Goal: Task Accomplishment & Management: Manage account settings

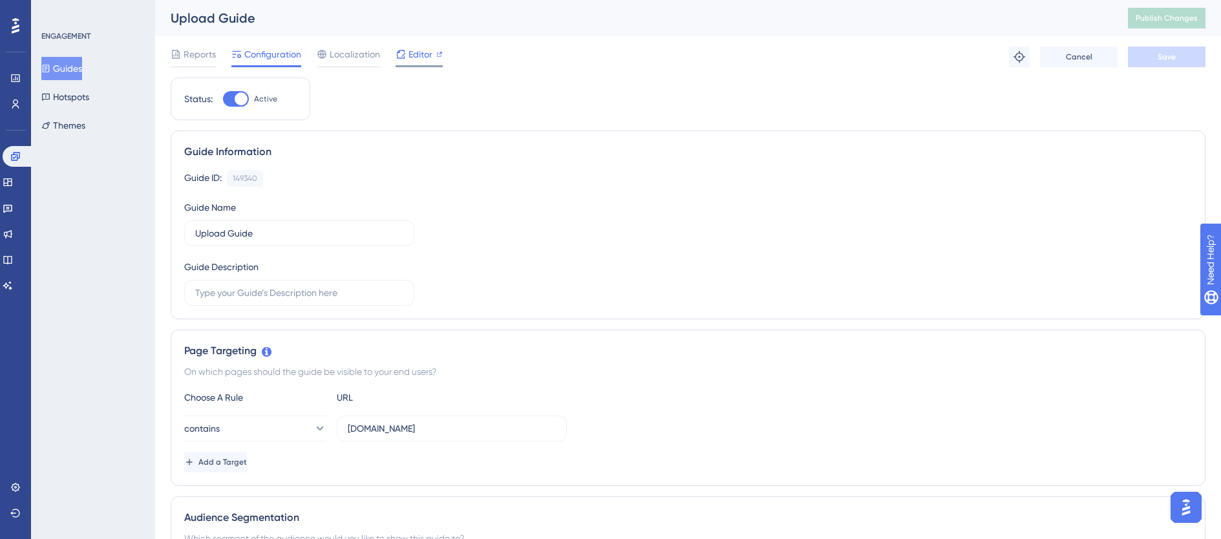
click at [413, 49] on span "Editor" at bounding box center [420, 55] width 24 height 16
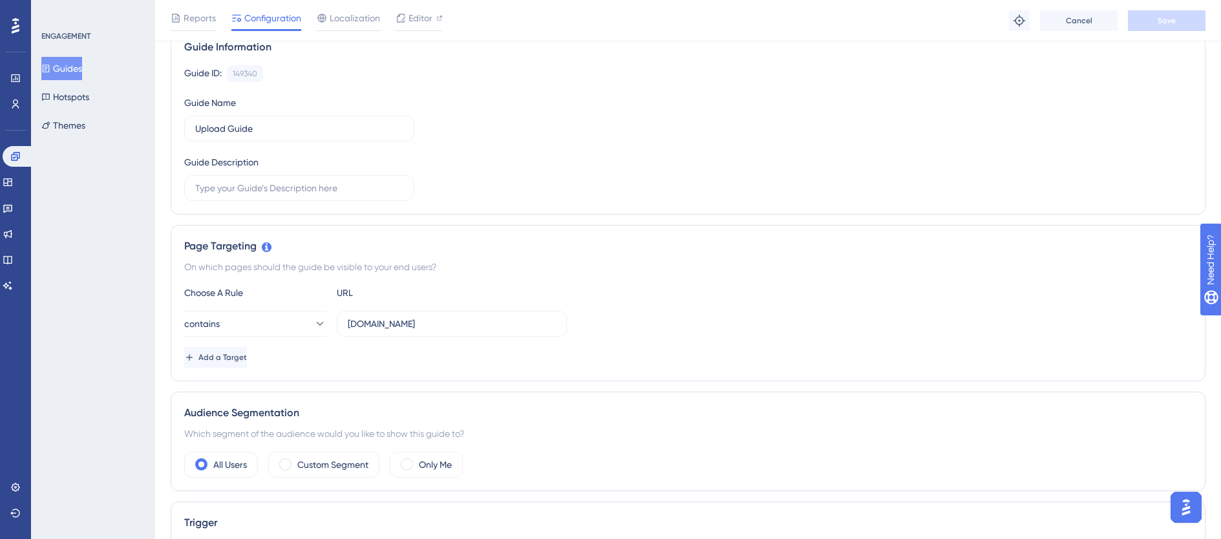
scroll to position [101, 0]
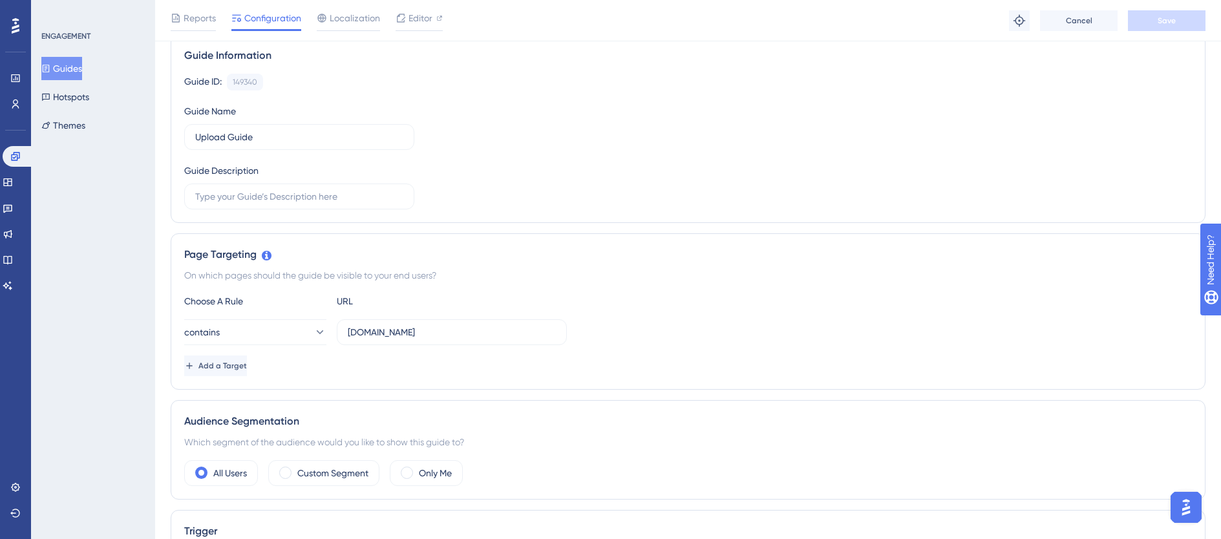
click at [420, 359] on div "Add a Target" at bounding box center [688, 365] width 1008 height 21
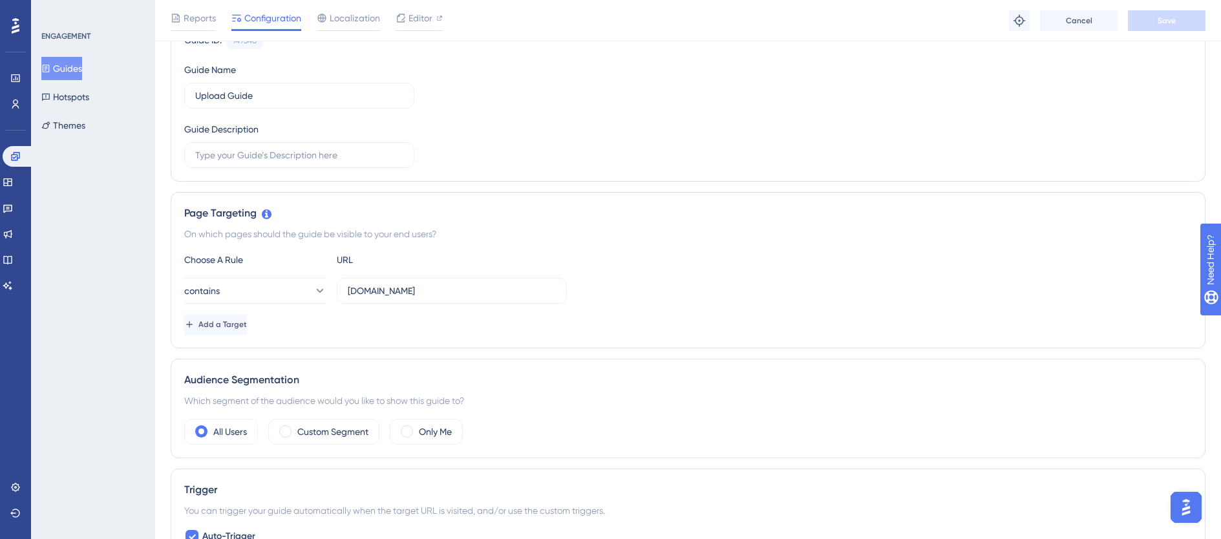
scroll to position [125, 0]
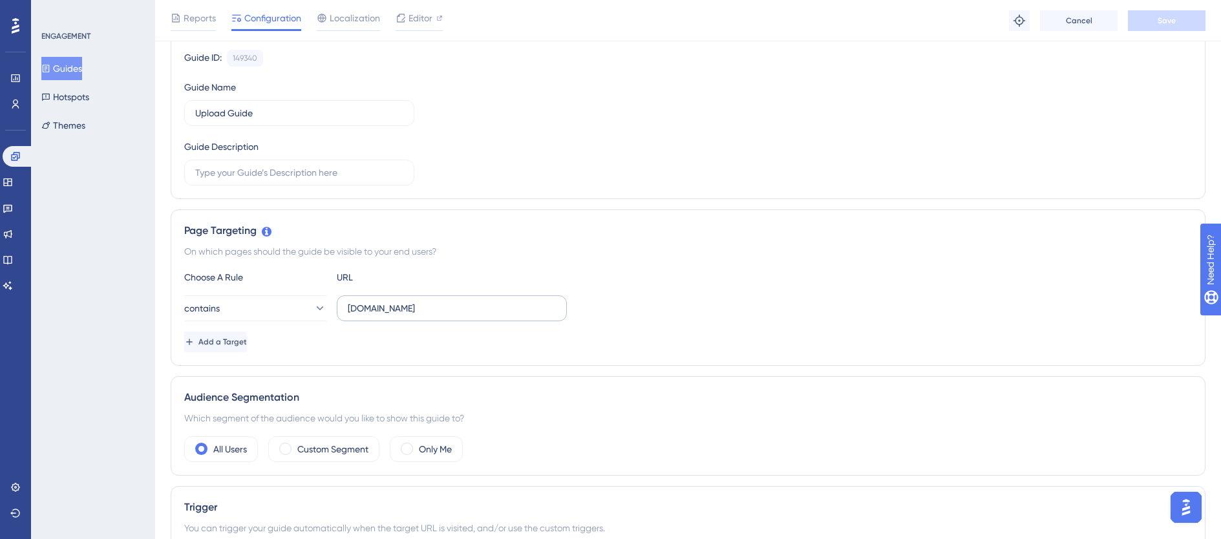
click at [454, 316] on label "staging.siftmed.ca" at bounding box center [452, 308] width 230 height 26
click at [454, 315] on input "staging.siftmed.ca" at bounding box center [452, 308] width 208 height 14
click at [1163, 23] on span "Save" at bounding box center [1167, 21] width 18 height 10
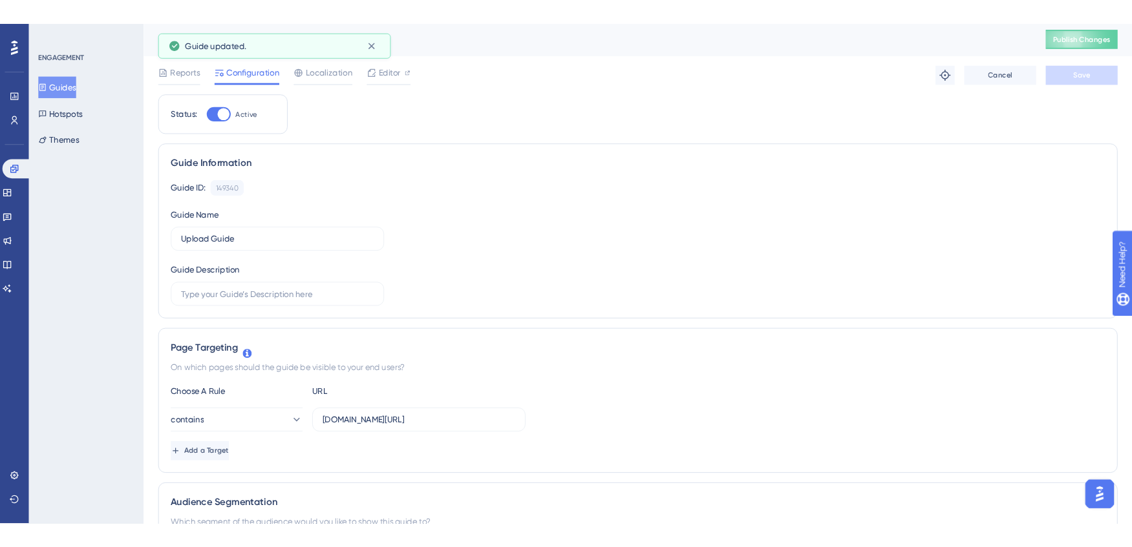
scroll to position [0, 0]
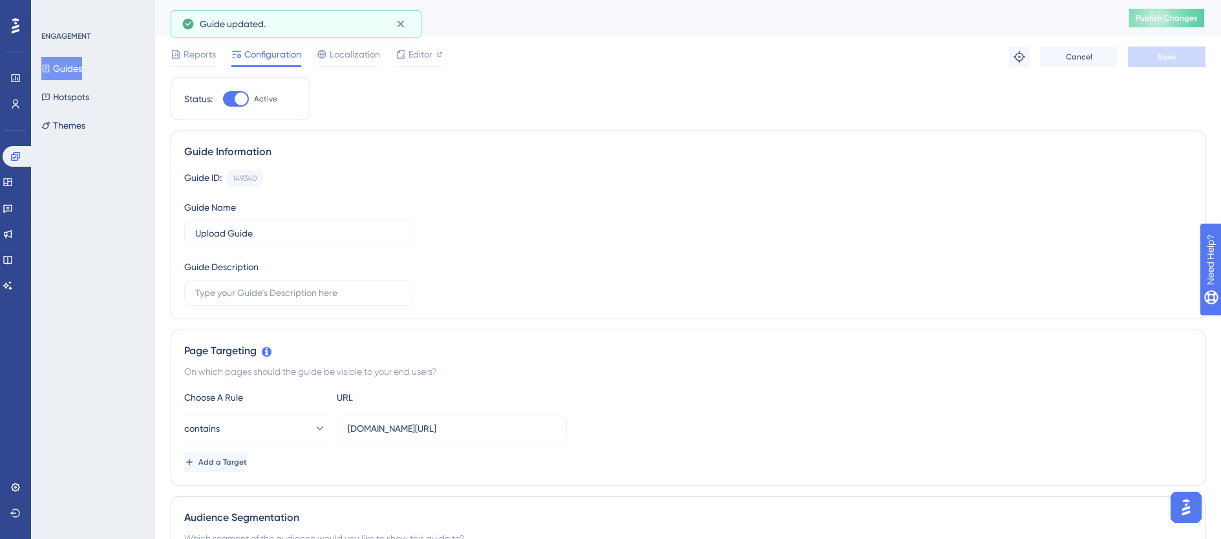
click at [1173, 23] on button "Publish Changes" at bounding box center [1167, 18] width 78 height 21
click at [352, 420] on label "staging.siftmed.ca/cases" at bounding box center [452, 429] width 230 height 26
click at [352, 421] on input "staging.siftmed.ca/cases" at bounding box center [452, 428] width 208 height 14
click at [345, 426] on label "staging.siftmed.ca/cases" at bounding box center [452, 429] width 230 height 26
click at [348, 426] on input "staging.siftmed.ca/cases" at bounding box center [452, 428] width 208 height 14
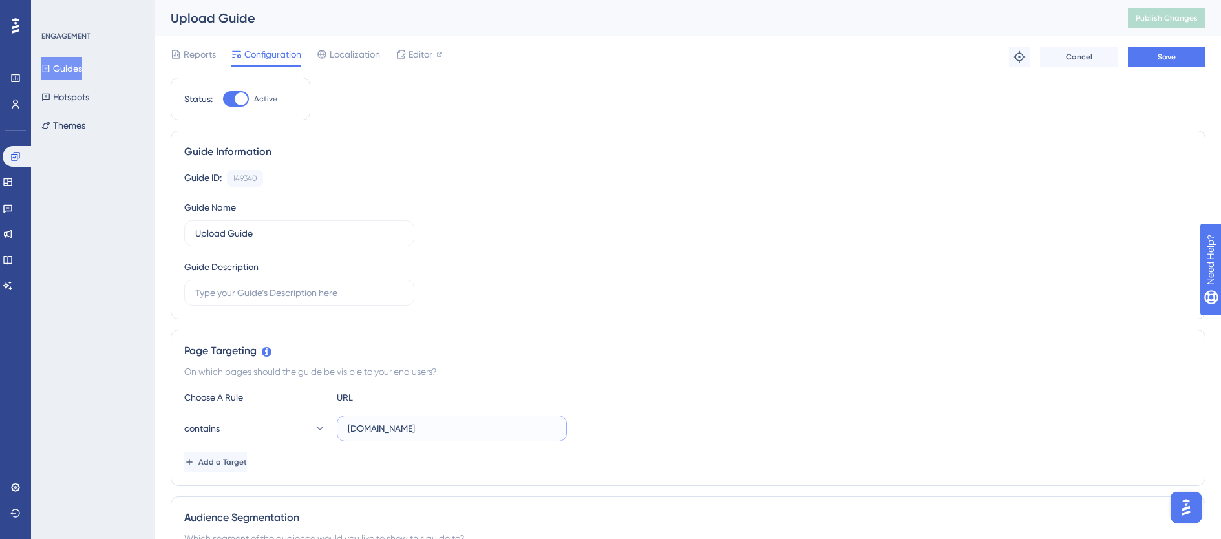
click at [348, 429] on input "staging.siftmed.ca" at bounding box center [452, 428] width 208 height 14
click at [362, 430] on input "http://staging.siftmed.ca" at bounding box center [452, 428] width 208 height 14
click at [1167, 57] on span "Save" at bounding box center [1167, 57] width 18 height 10
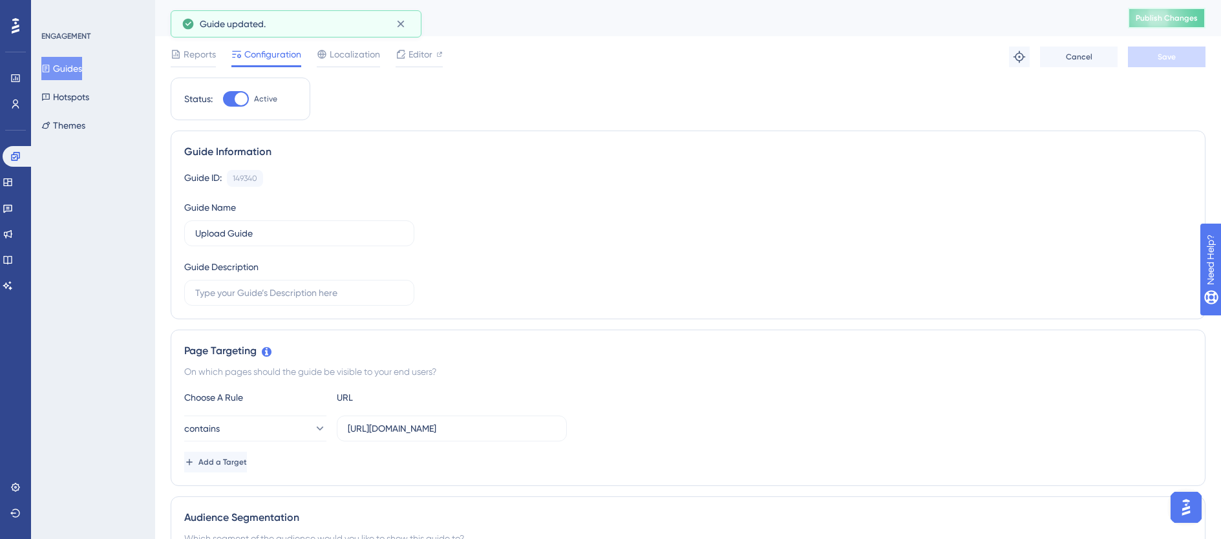
click at [1188, 20] on span "Publish Changes" at bounding box center [1167, 18] width 62 height 10
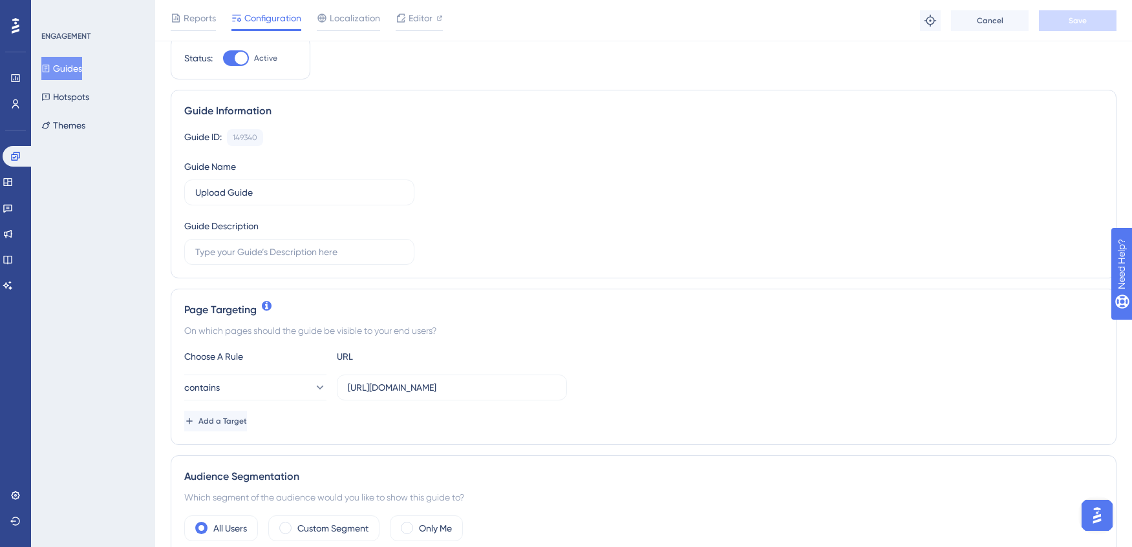
scroll to position [103, 0]
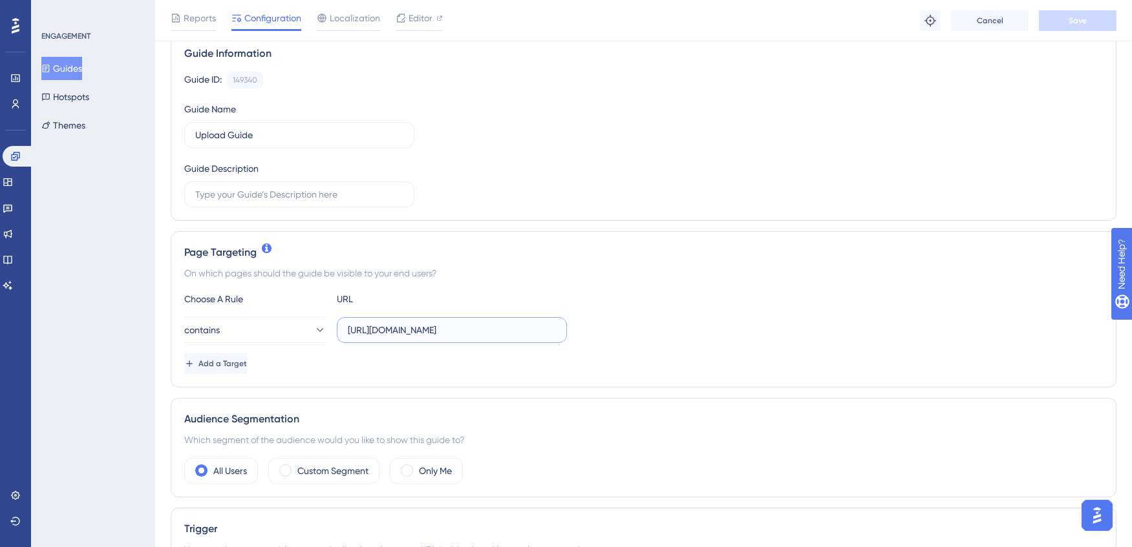
drag, startPoint x: 466, startPoint y: 330, endPoint x: 323, endPoint y: 315, distance: 144.3
click at [323, 315] on div "Choose A Rule URL contains https://staging.siftmed.ca Add a Target" at bounding box center [643, 332] width 918 height 83
paste input "/cases"
type input "https://staging.siftmed.ca/cases"
click at [1102, 26] on button "Save" at bounding box center [1078, 20] width 78 height 21
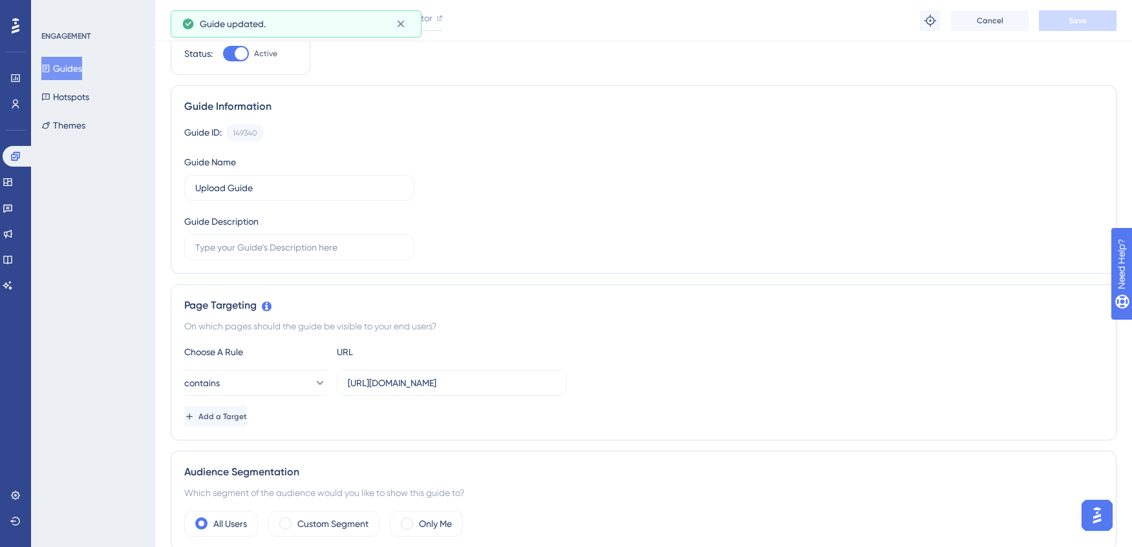
scroll to position [0, 0]
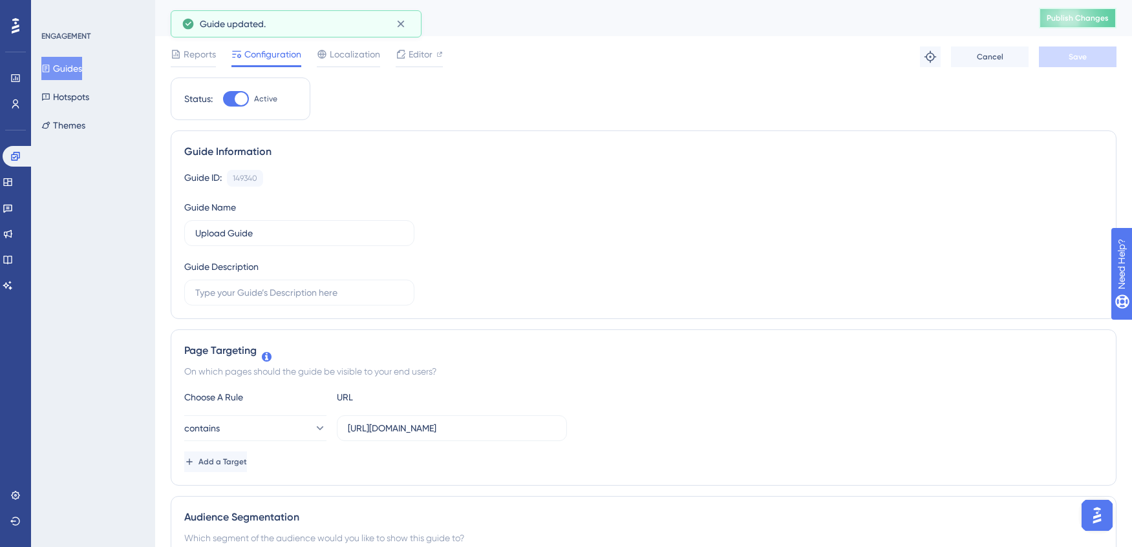
click at [1086, 8] on button "Publish Changes" at bounding box center [1078, 18] width 78 height 21
click at [68, 68] on button "Guides" at bounding box center [61, 68] width 41 height 23
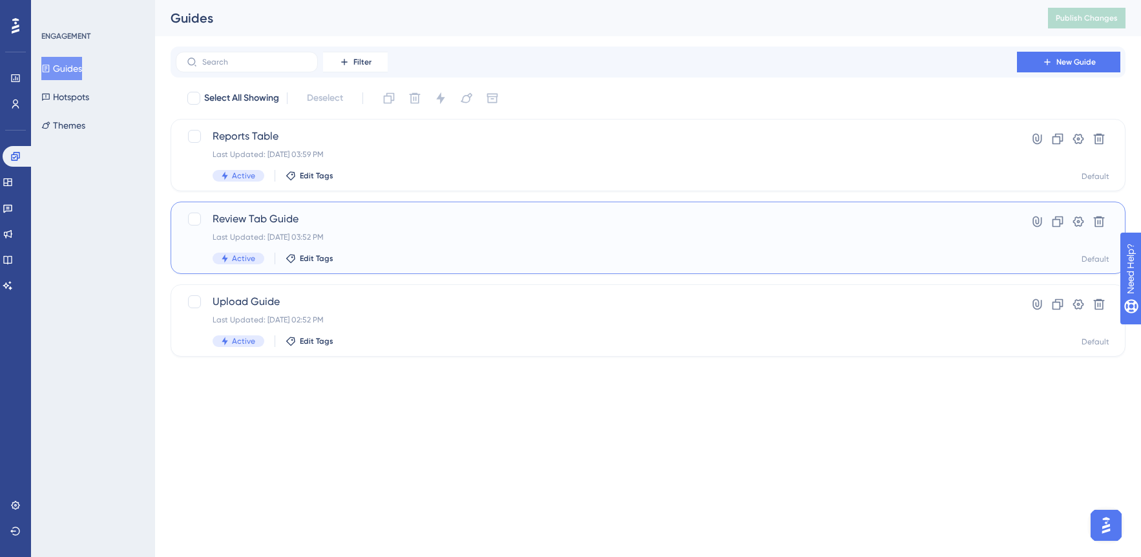
click at [456, 245] on div "Review Tab Guide Last Updated: Aug 05 2025, 03:52 PM Active Edit Tags" at bounding box center [597, 237] width 768 height 53
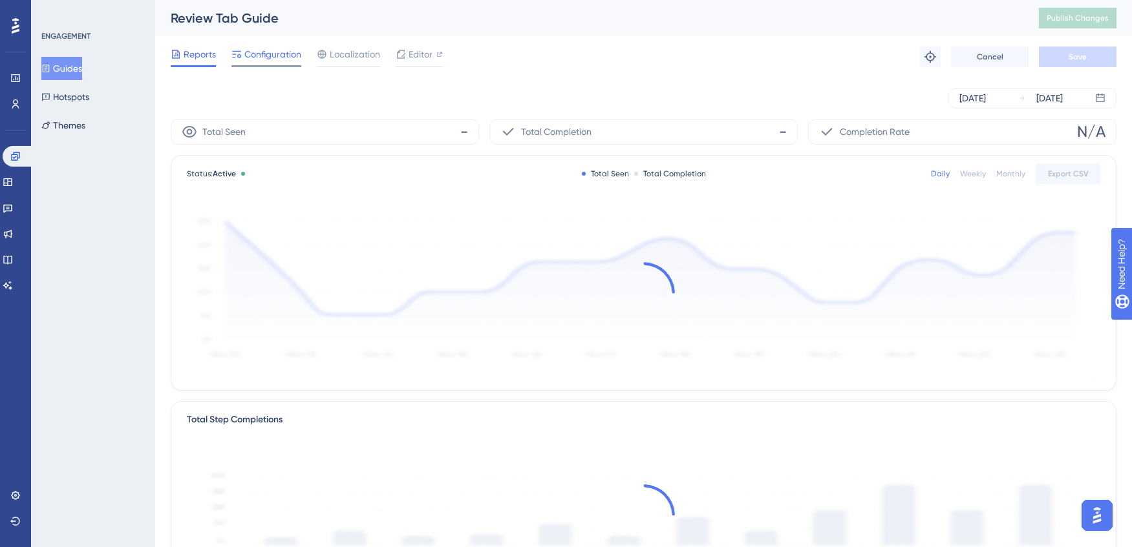
click at [279, 66] on div at bounding box center [266, 66] width 70 height 2
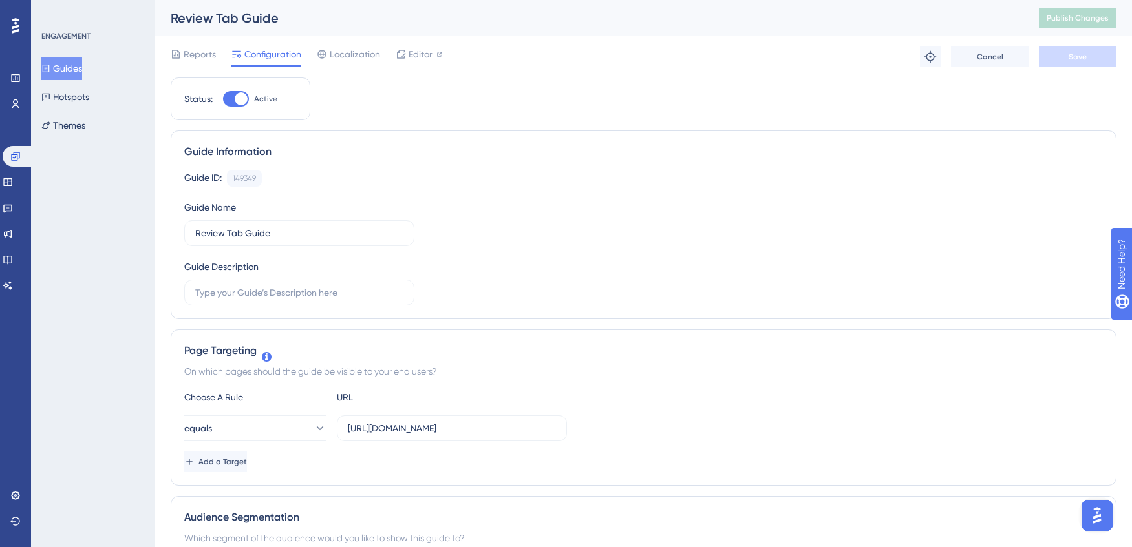
click at [81, 69] on button "Guides" at bounding box center [61, 68] width 41 height 23
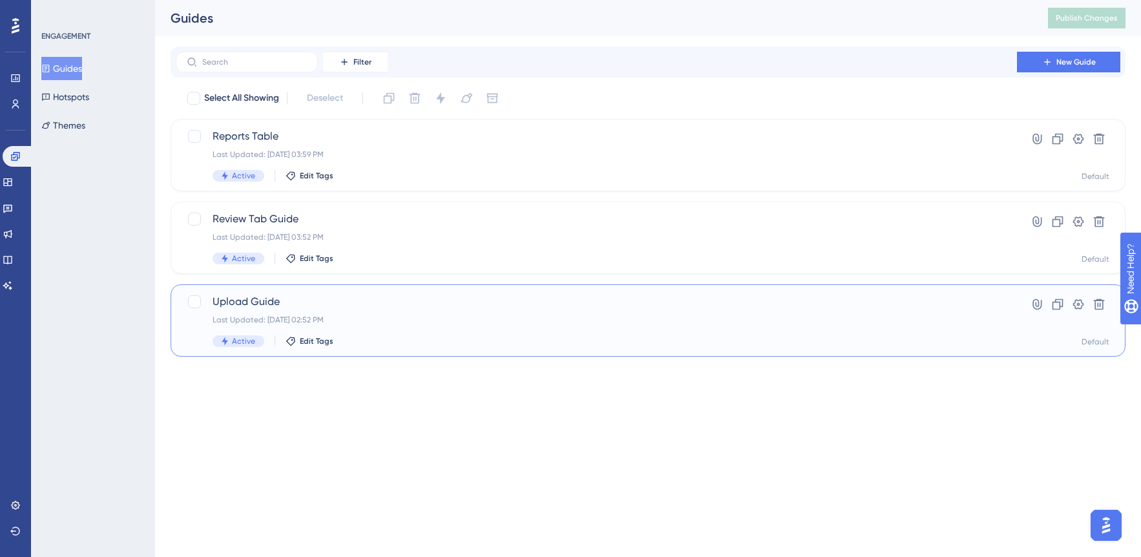
click at [336, 306] on span "Upload Guide" at bounding box center [597, 302] width 768 height 16
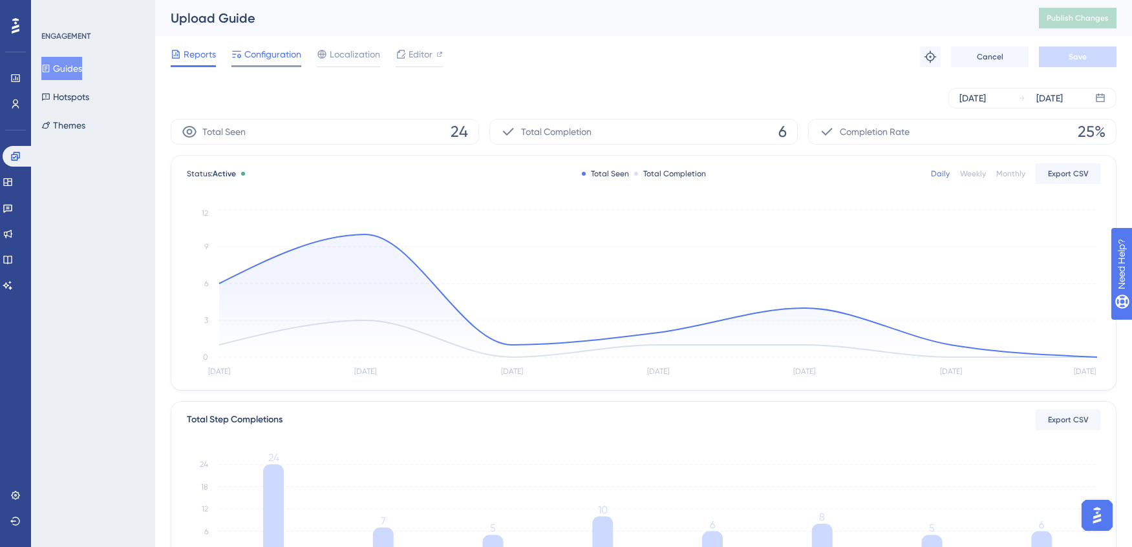
click at [254, 58] on span "Configuration" at bounding box center [272, 55] width 57 height 16
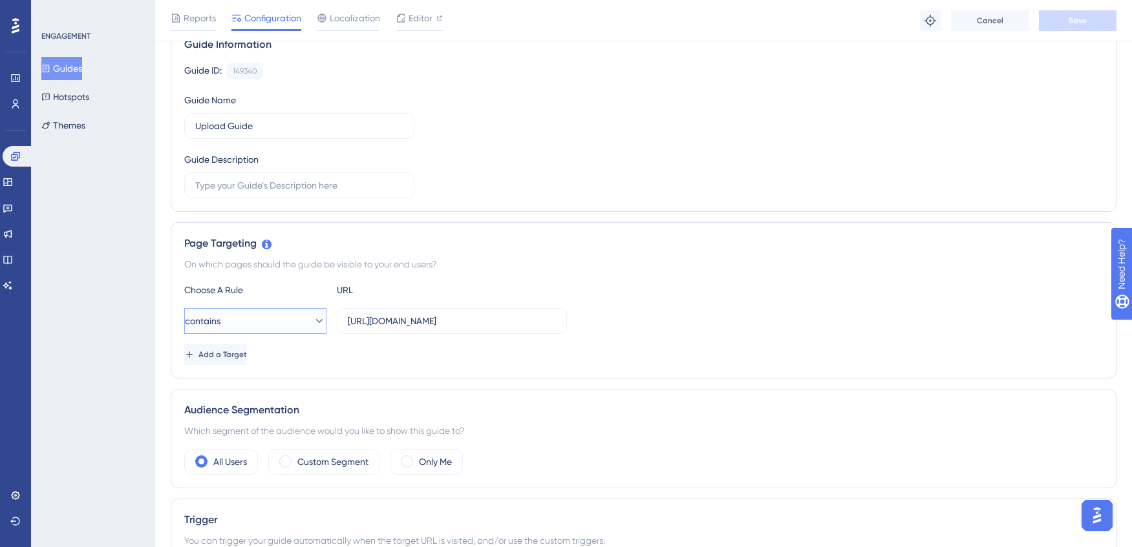
click at [238, 328] on button "contains" at bounding box center [255, 321] width 142 height 26
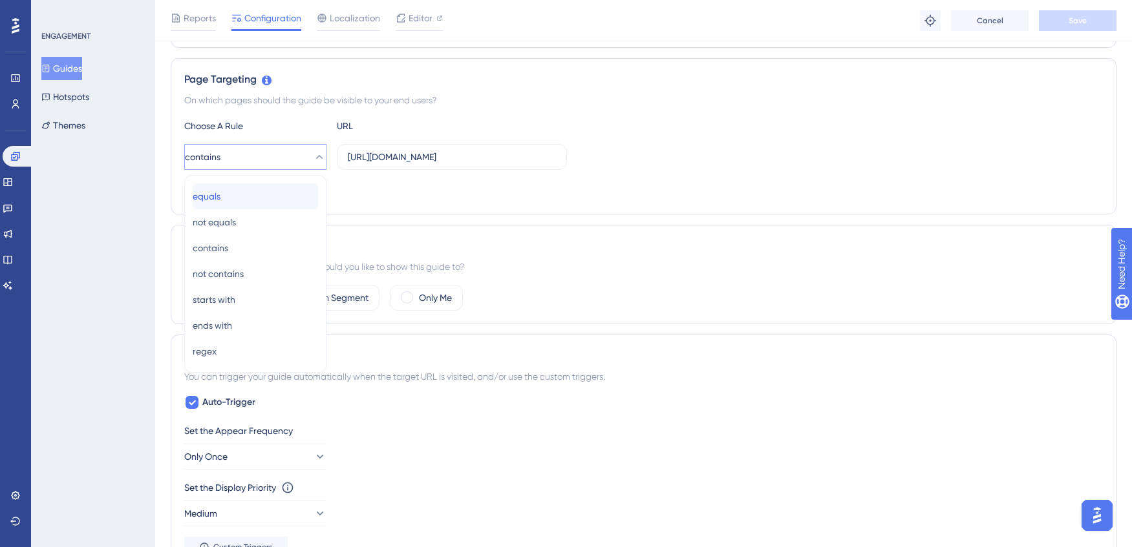
click at [218, 196] on span "equals" at bounding box center [207, 197] width 28 height 16
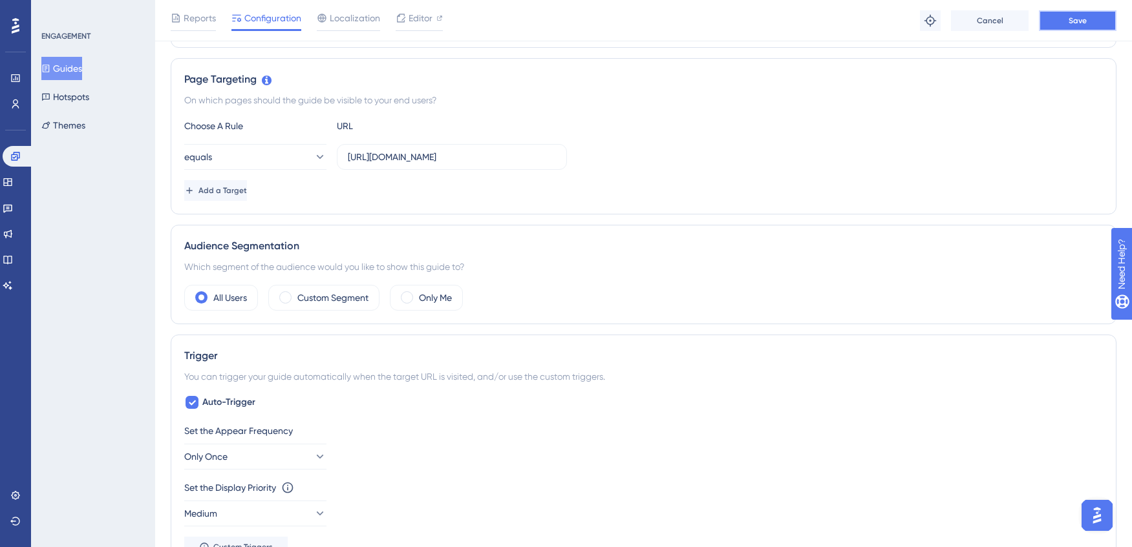
click at [1086, 26] on button "Save" at bounding box center [1078, 20] width 78 height 21
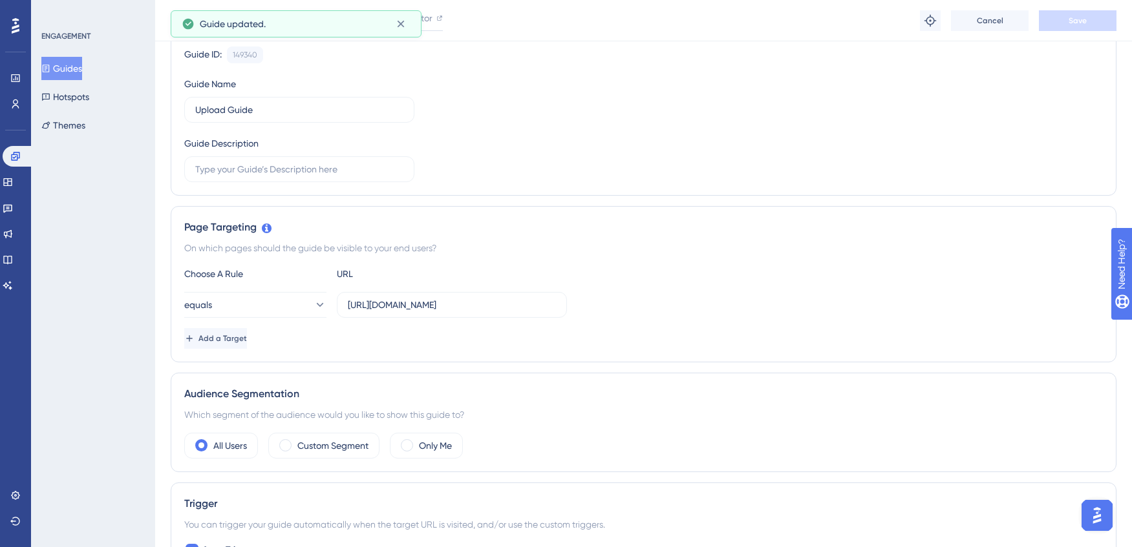
scroll to position [0, 0]
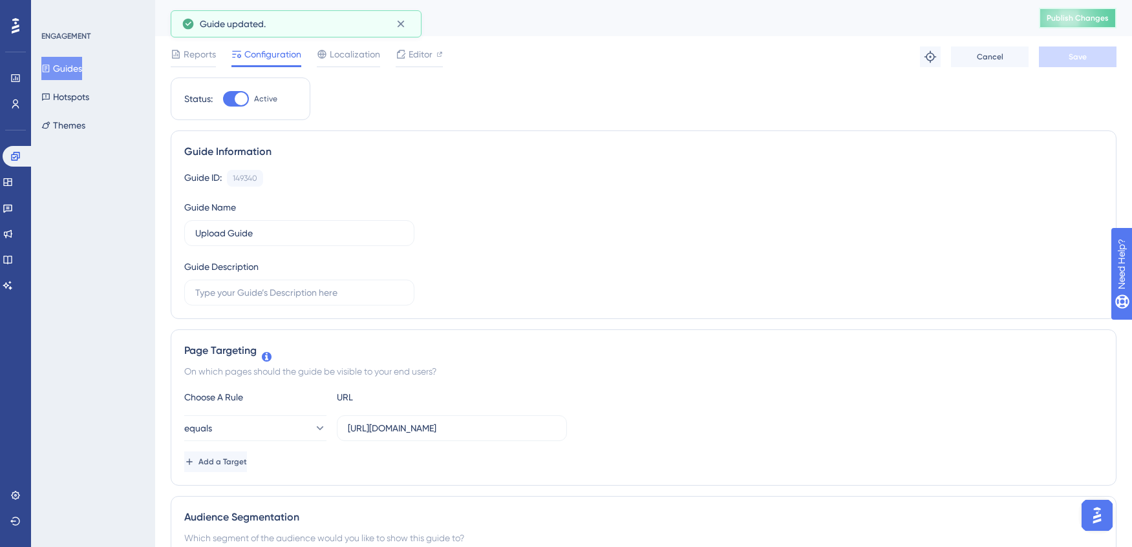
click at [1088, 21] on span "Publish Changes" at bounding box center [1077, 18] width 62 height 10
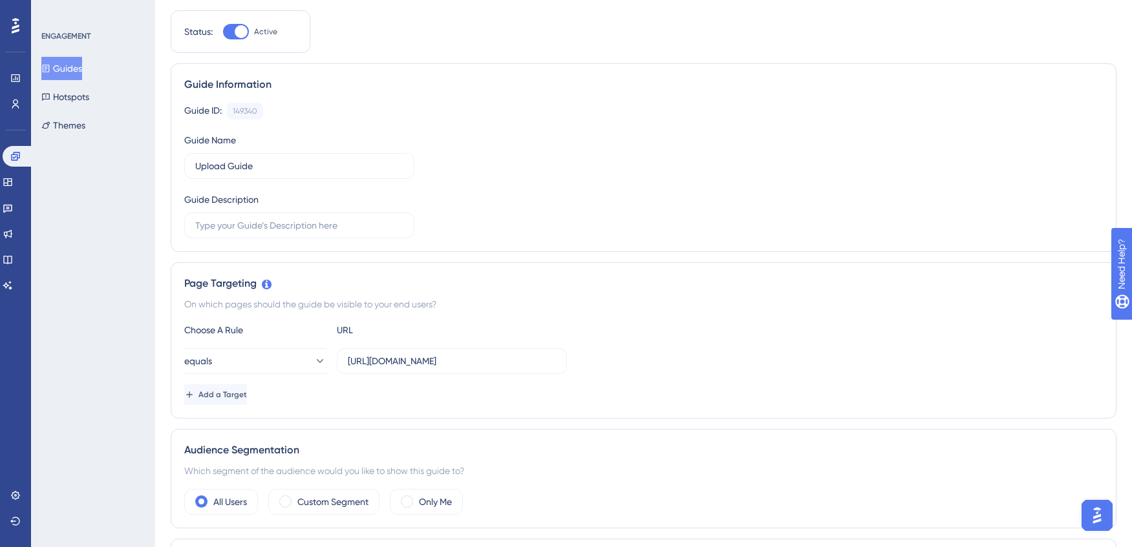
scroll to position [74, 0]
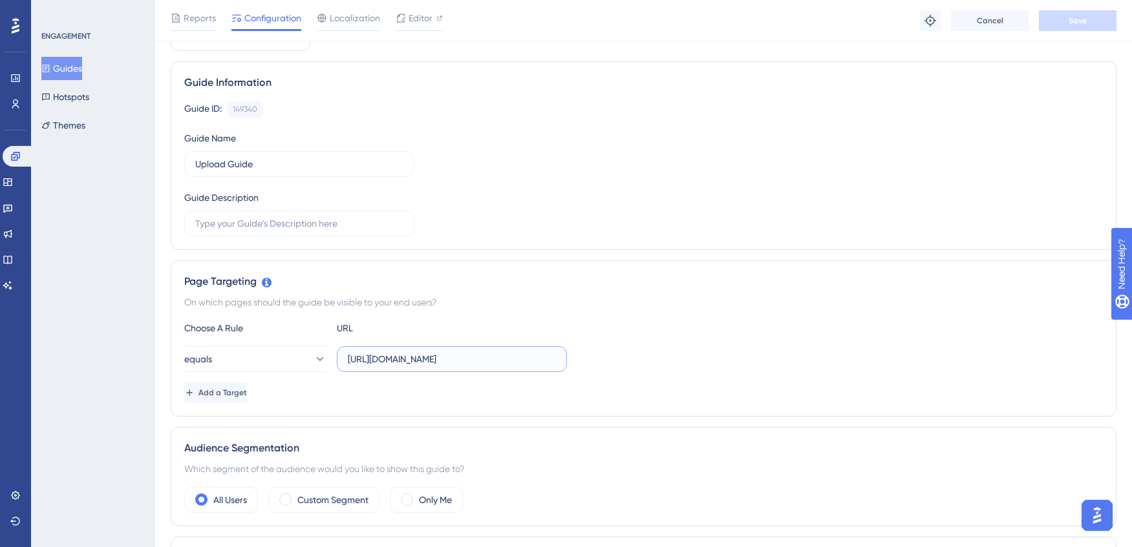
drag, startPoint x: 483, startPoint y: 357, endPoint x: 293, endPoint y: 335, distance: 191.2
click at [293, 335] on div "Choose A Rule URL equals https://staging.siftmed.ca/cases Add a Target" at bounding box center [643, 362] width 918 height 83
type input "staging.siftmed.ca"
click at [1055, 28] on button "Save" at bounding box center [1078, 20] width 78 height 21
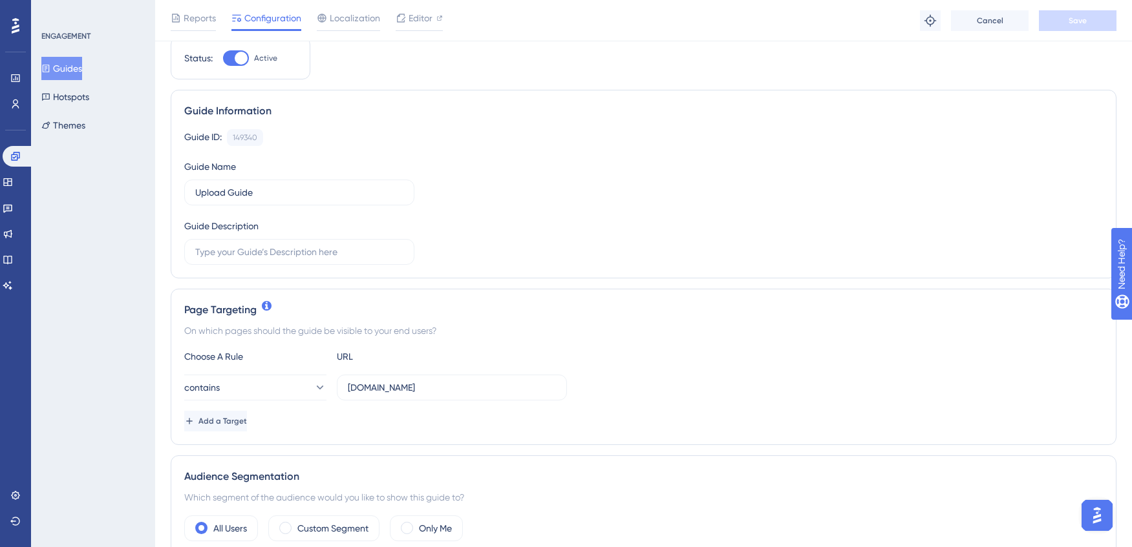
scroll to position [220, 0]
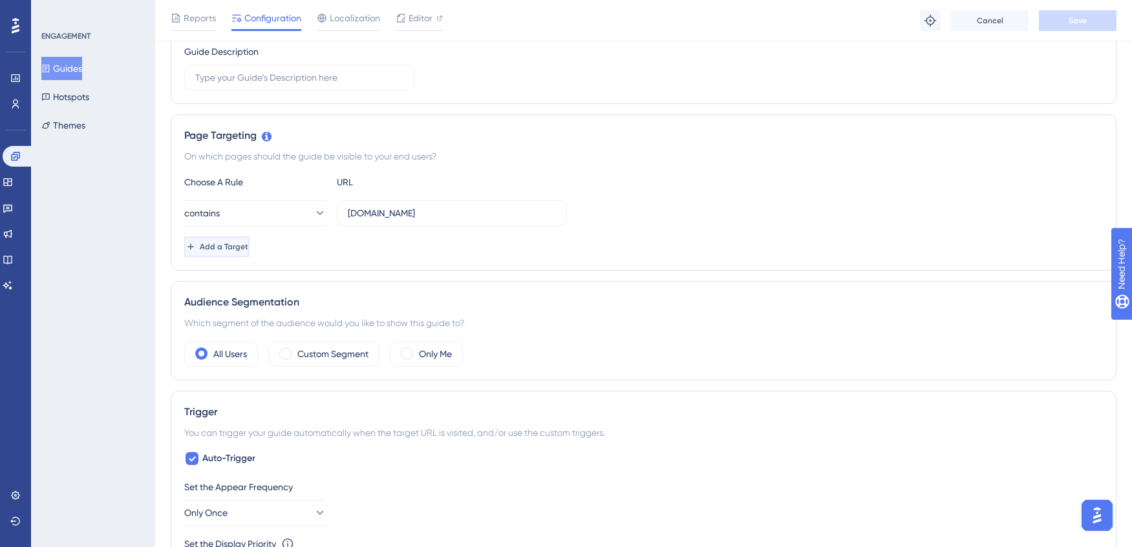
click at [245, 252] on button "Add a Target" at bounding box center [216, 247] width 65 height 21
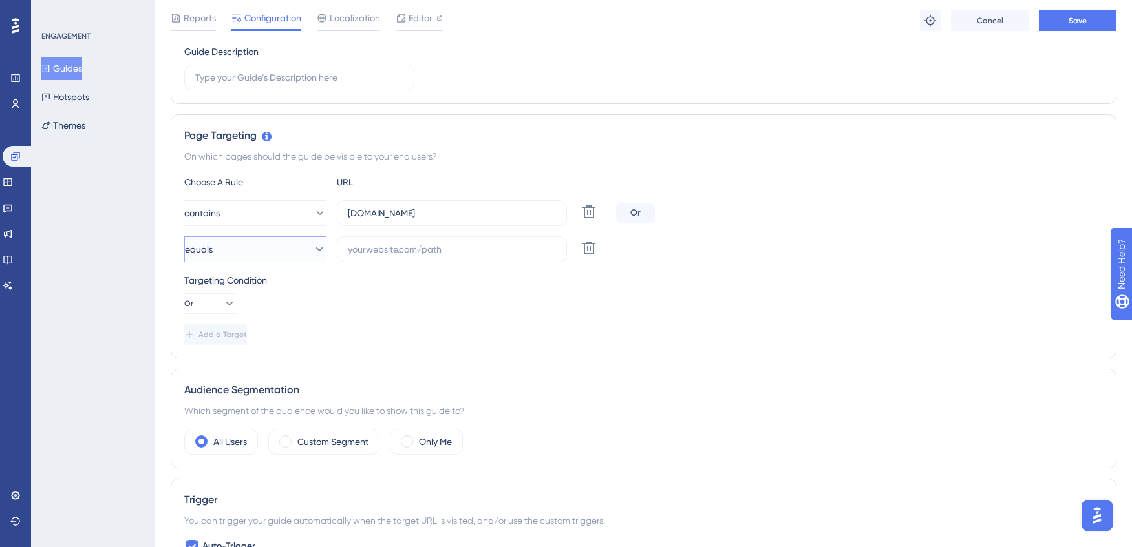
click at [260, 248] on button "equals" at bounding box center [255, 250] width 142 height 26
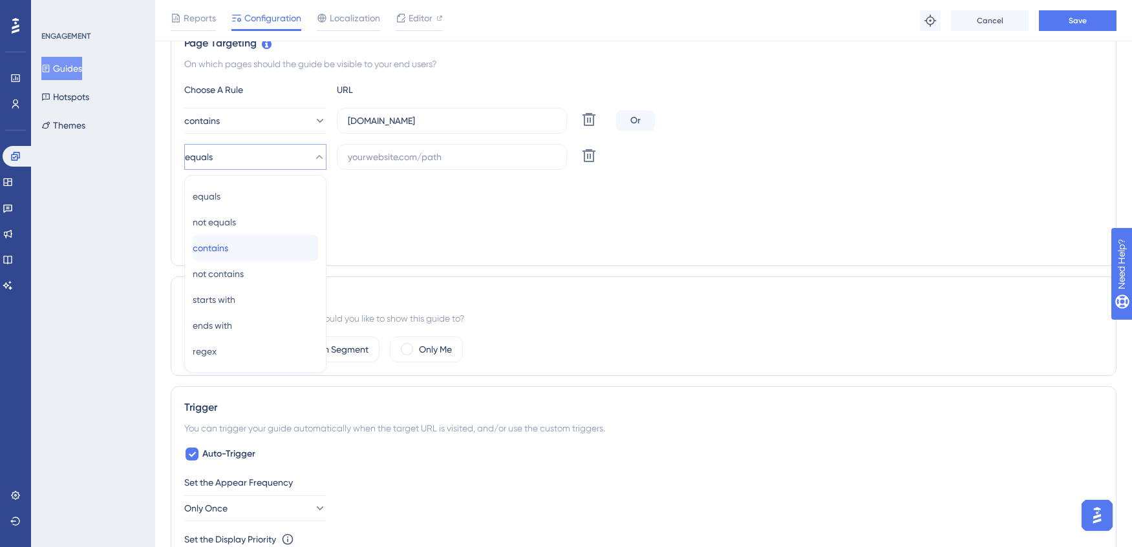
click at [228, 255] on span "contains" at bounding box center [211, 248] width 36 height 16
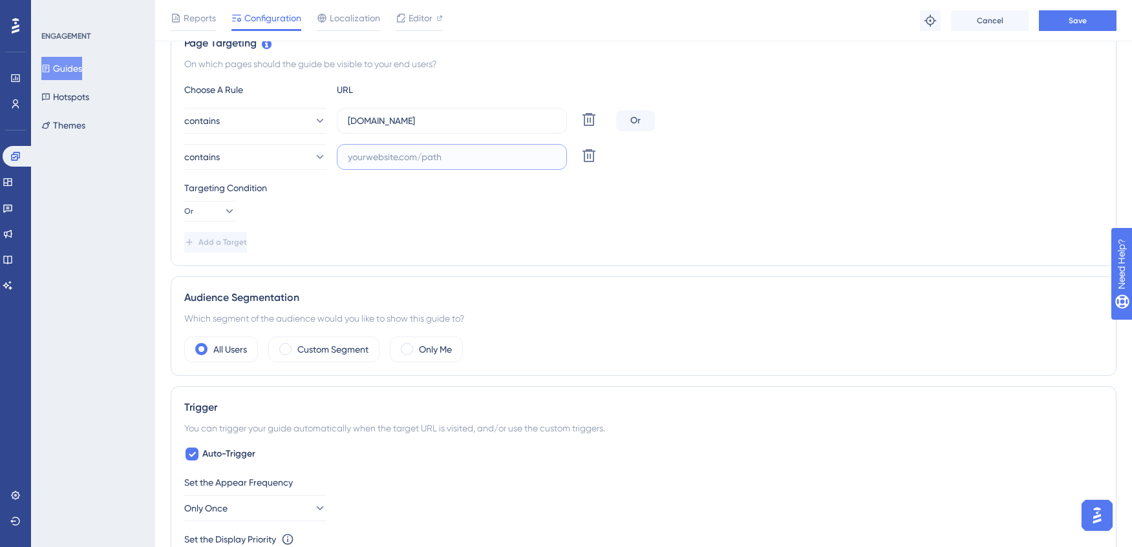
click at [396, 152] on input "text" at bounding box center [452, 157] width 208 height 14
type input "u"
paste input "https://usdemo.siftmed.ca/cases"
drag, startPoint x: 377, startPoint y: 160, endPoint x: 289, endPoint y: 159, distance: 87.9
click at [289, 159] on div "contains https://usdemo.siftmed.ca/cases Delete" at bounding box center [397, 157] width 427 height 26
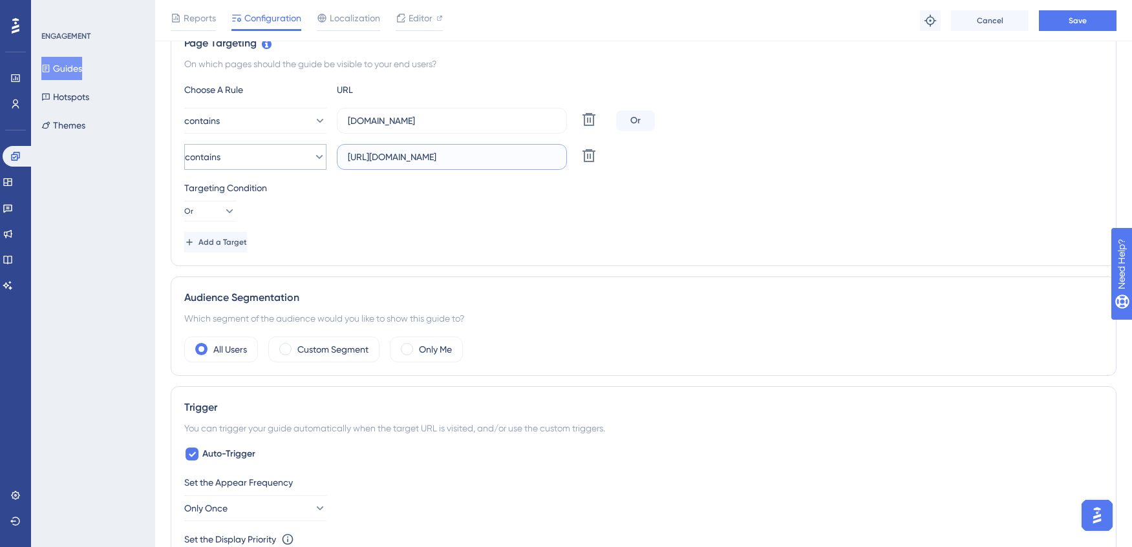
drag, startPoint x: 383, startPoint y: 155, endPoint x: 303, endPoint y: 158, distance: 79.5
click at [303, 158] on div "contains https://usdemo.siftmed.ca/cases Delete" at bounding box center [397, 157] width 427 height 26
drag, startPoint x: 506, startPoint y: 156, endPoint x: 343, endPoint y: 151, distance: 163.0
click at [343, 151] on label "https://usdemo.siftmed.ca/cases" at bounding box center [452, 157] width 230 height 26
type input "app.siftmed.ca"
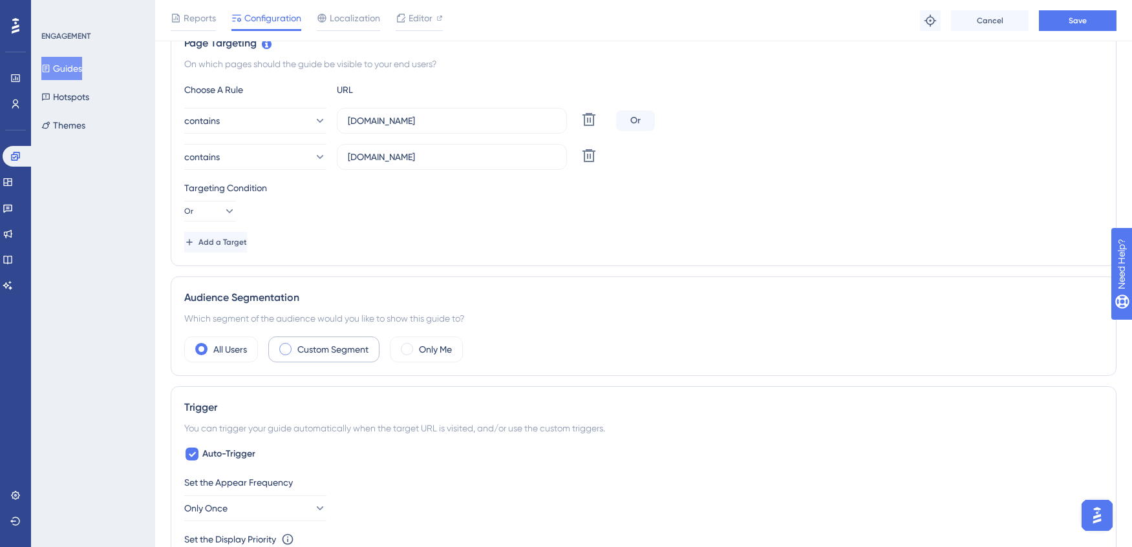
click at [337, 355] on label "Custom Segment" at bounding box center [332, 350] width 71 height 16
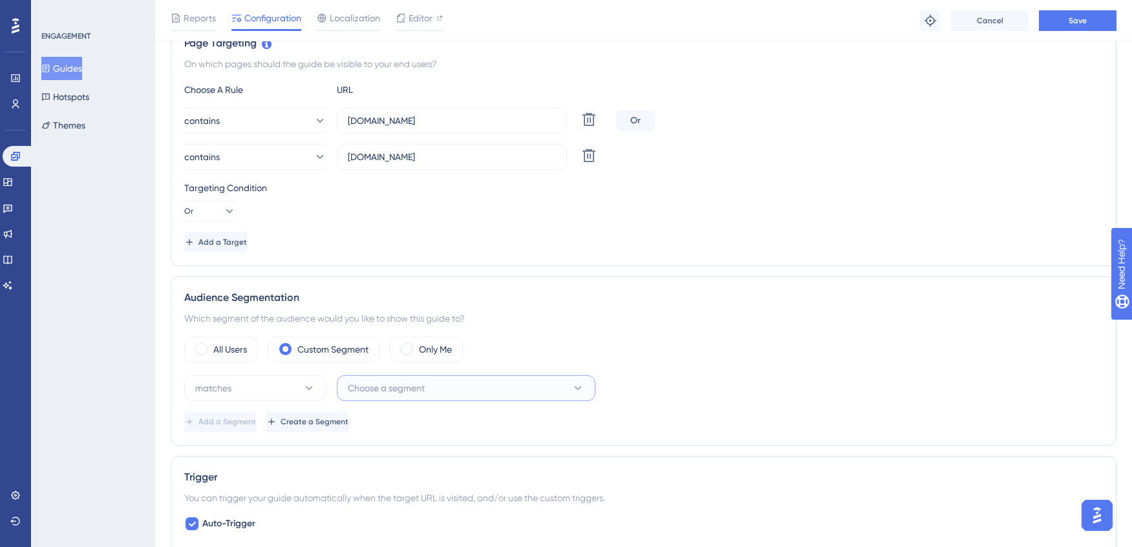
click at [388, 396] on span "Choose a segment" at bounding box center [386, 389] width 77 height 16
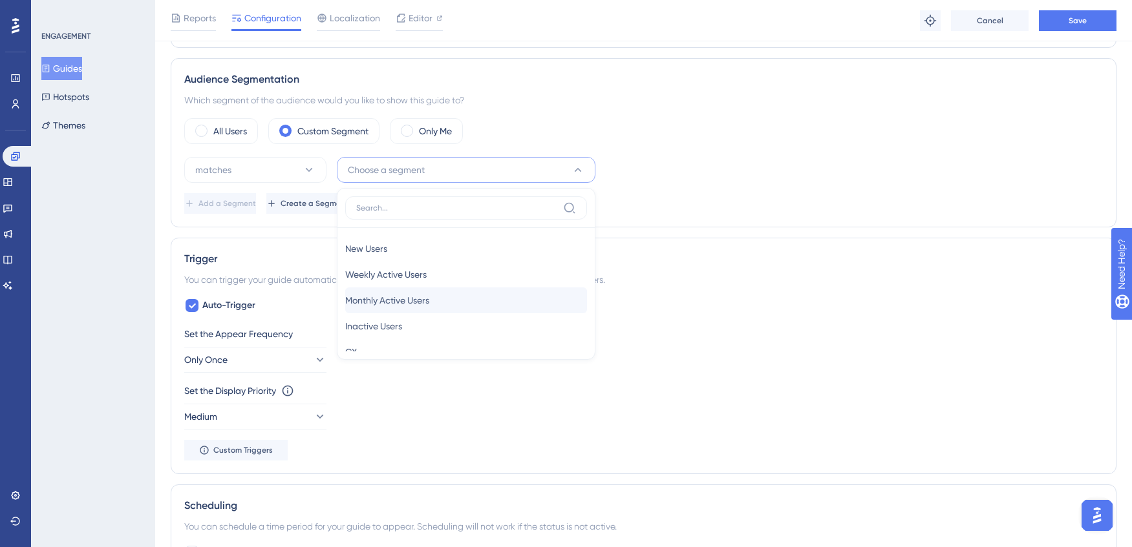
scroll to position [47, 0]
click at [372, 302] on div "CX CX" at bounding box center [466, 305] width 242 height 26
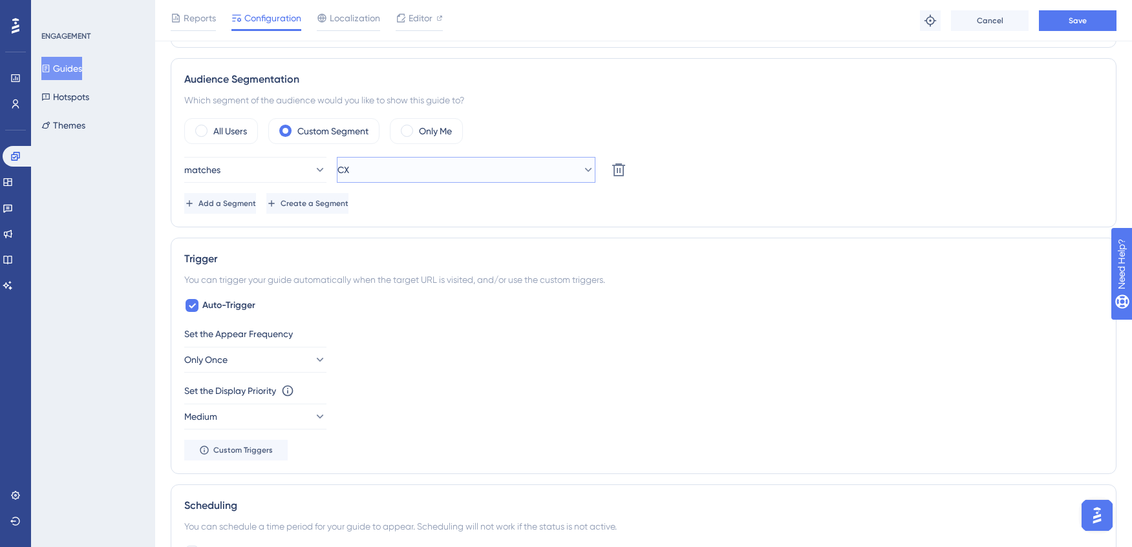
click at [417, 175] on button "CX" at bounding box center [466, 170] width 259 height 26
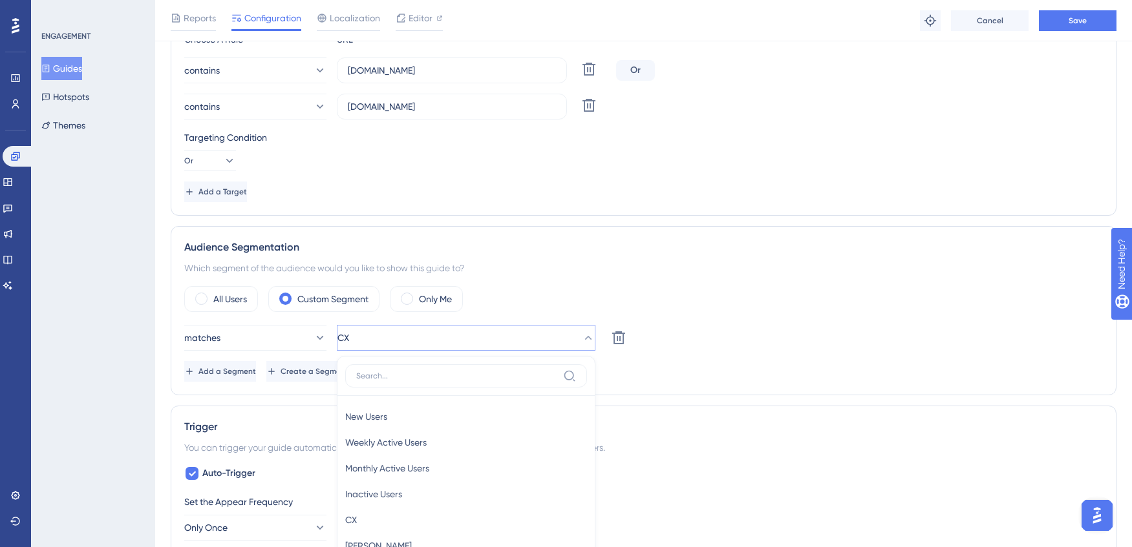
scroll to position [365, 0]
click at [615, 335] on icon at bounding box center [619, 337] width 16 height 16
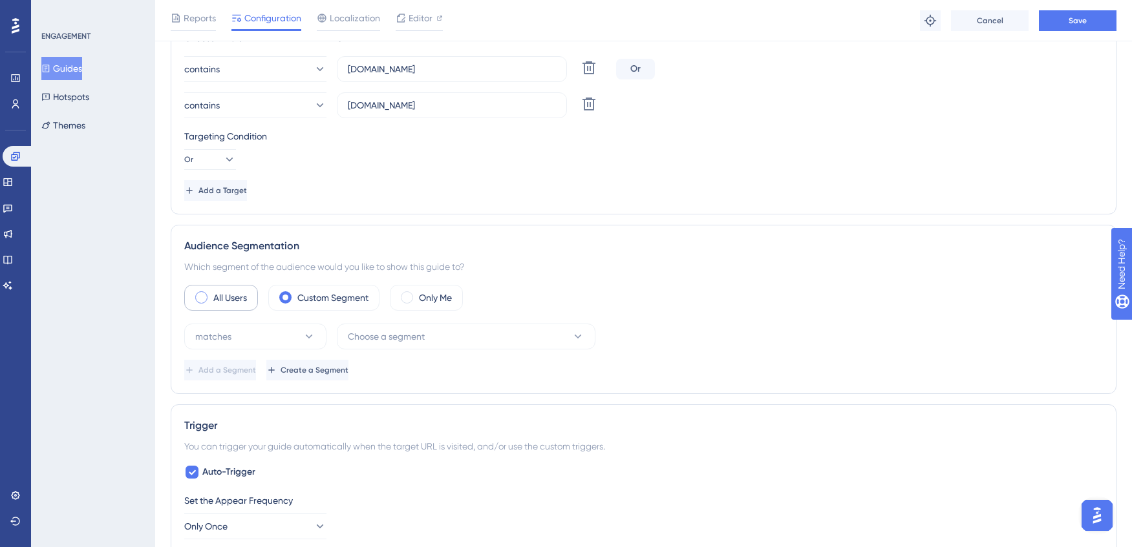
click at [243, 306] on div "All Users" at bounding box center [221, 298] width 74 height 26
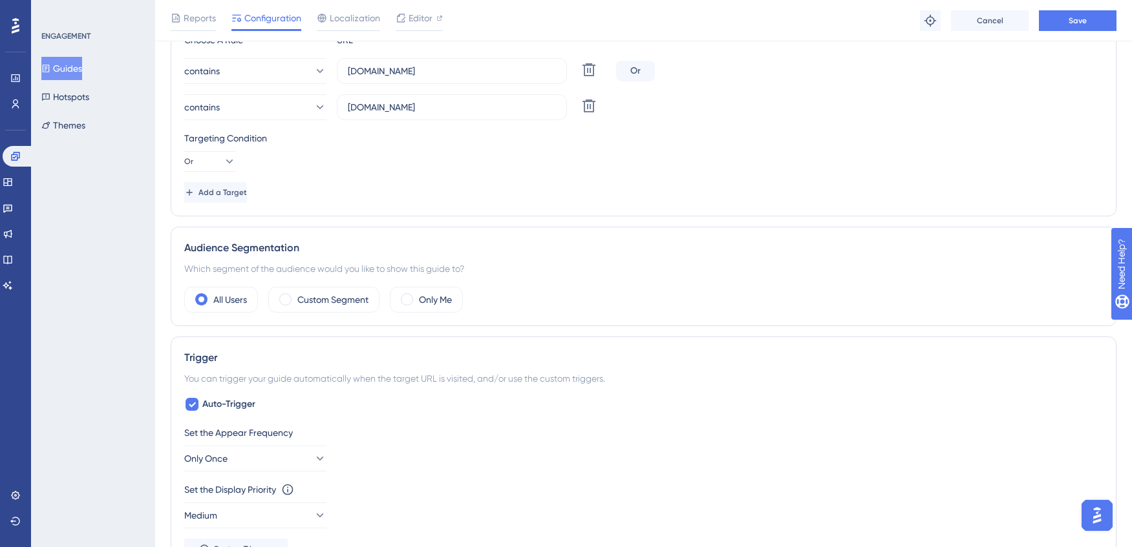
scroll to position [362, 0]
click at [354, 313] on div "Audience Segmentation Which segment of the audience would you like to show this…" at bounding box center [644, 278] width 946 height 100
click at [339, 294] on label "Custom Segment" at bounding box center [332, 301] width 71 height 16
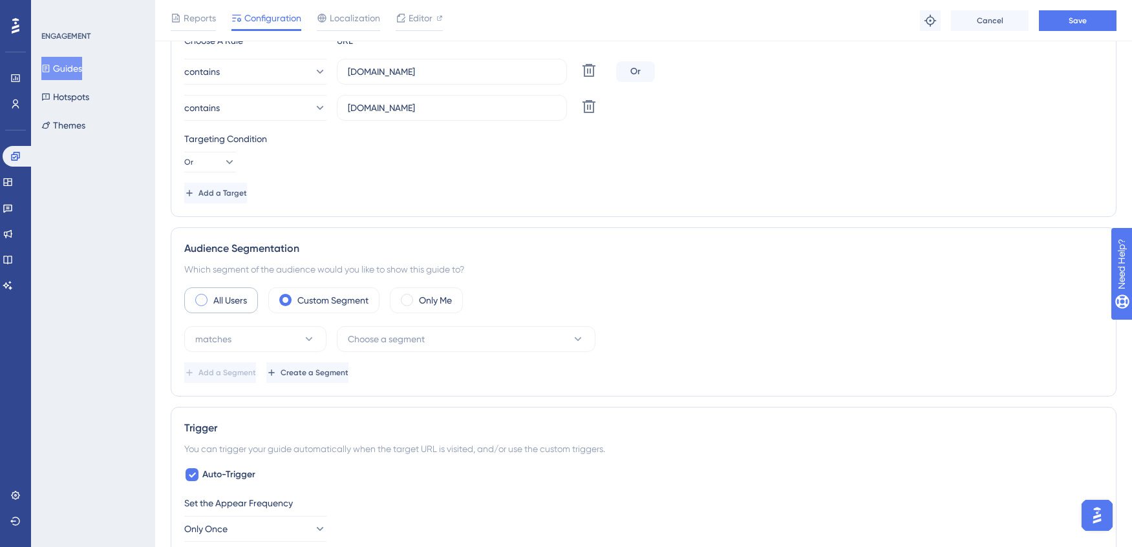
click at [228, 304] on label "All Users" at bounding box center [230, 301] width 34 height 16
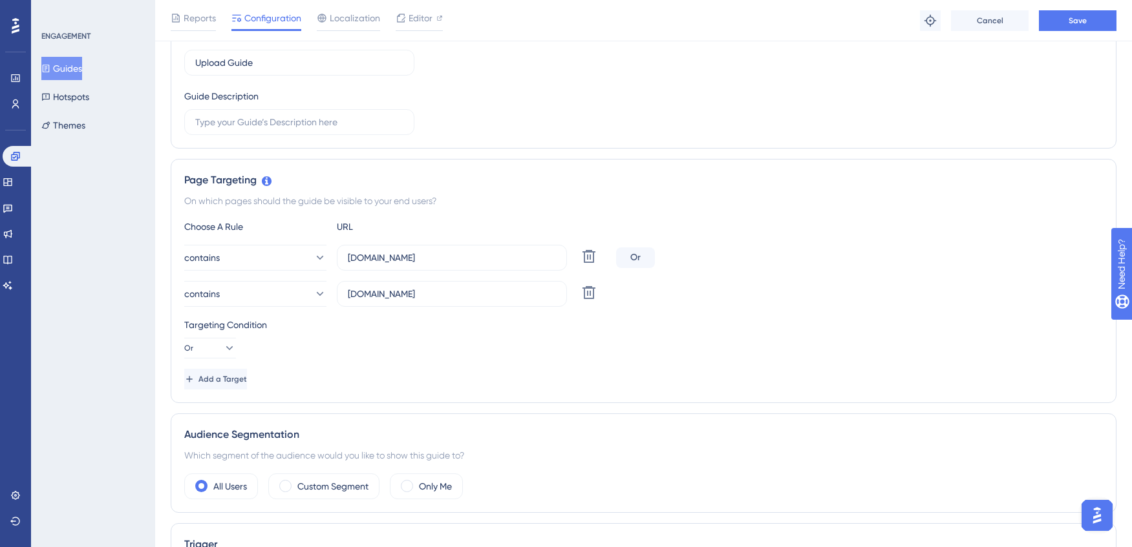
scroll to position [173, 0]
click at [599, 297] on button at bounding box center [588, 295] width 23 height 23
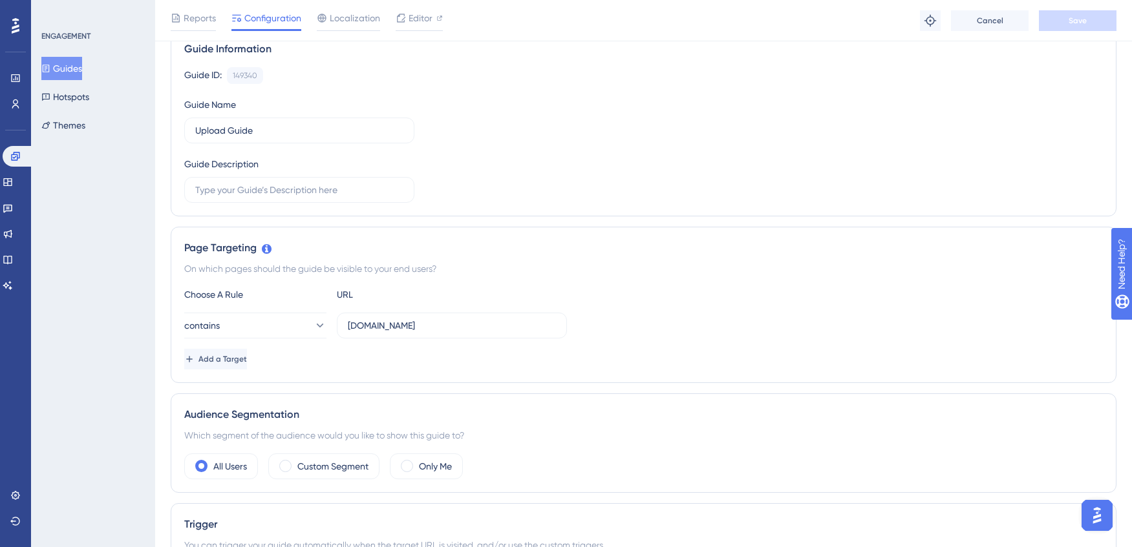
scroll to position [0, 0]
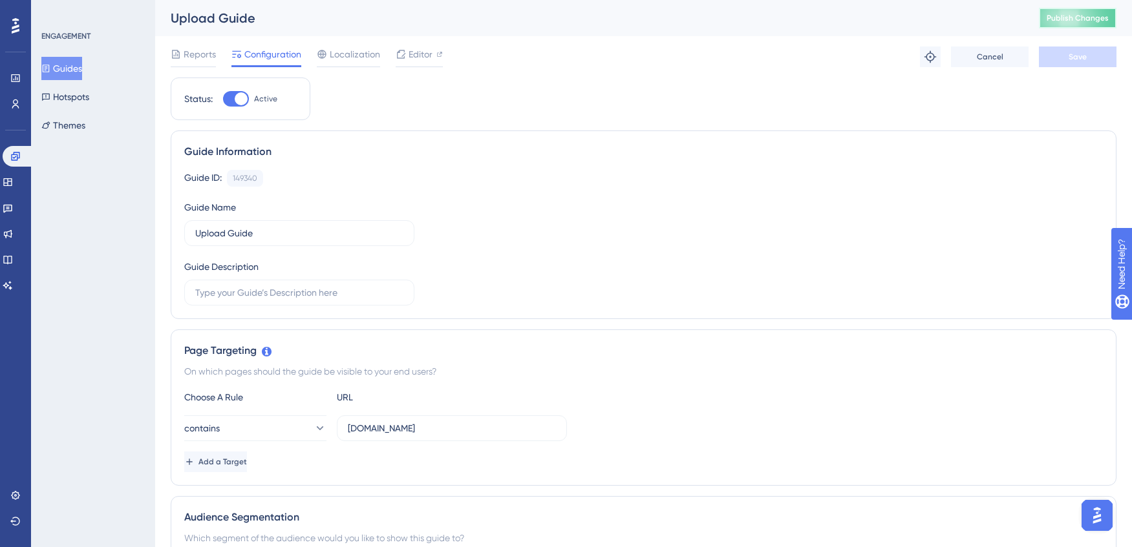
click at [1068, 21] on span "Publish Changes" at bounding box center [1077, 18] width 62 height 10
click at [78, 74] on button "Guides" at bounding box center [61, 68] width 41 height 23
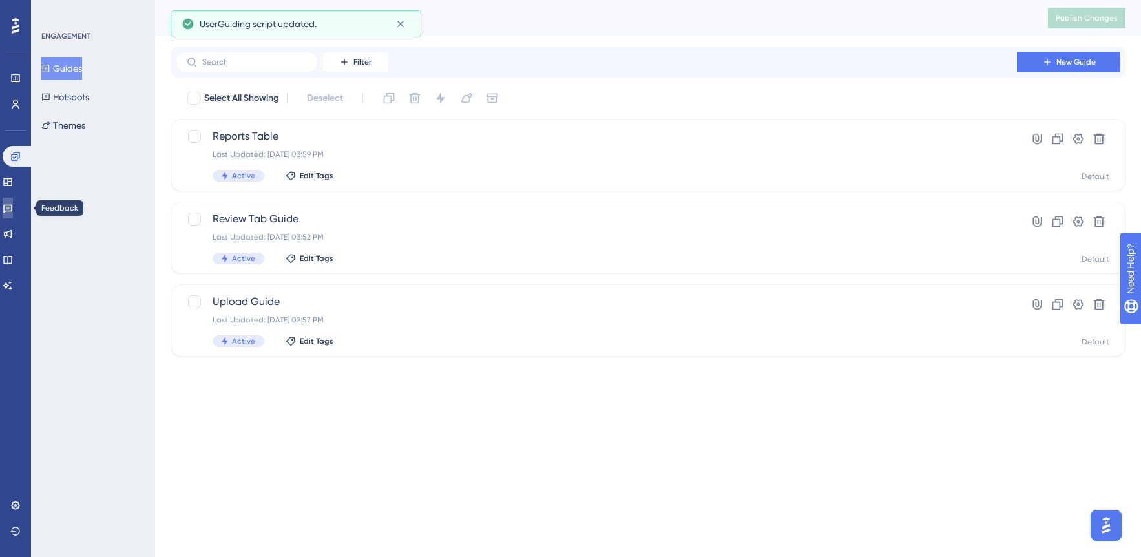
click at [12, 207] on icon at bounding box center [7, 209] width 9 height 8
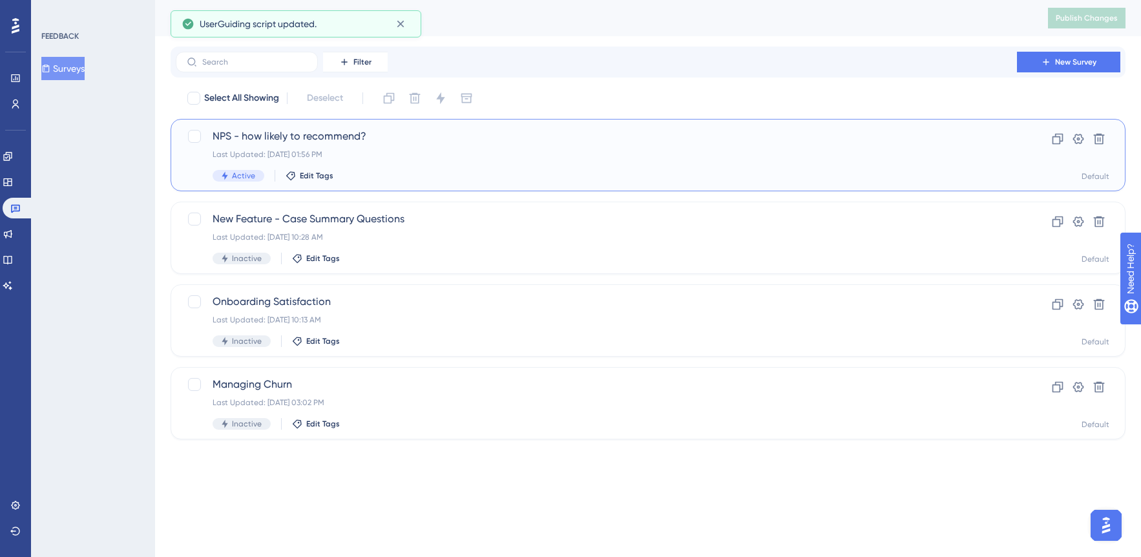
click at [432, 178] on div "Active Edit Tags" at bounding box center [597, 176] width 768 height 12
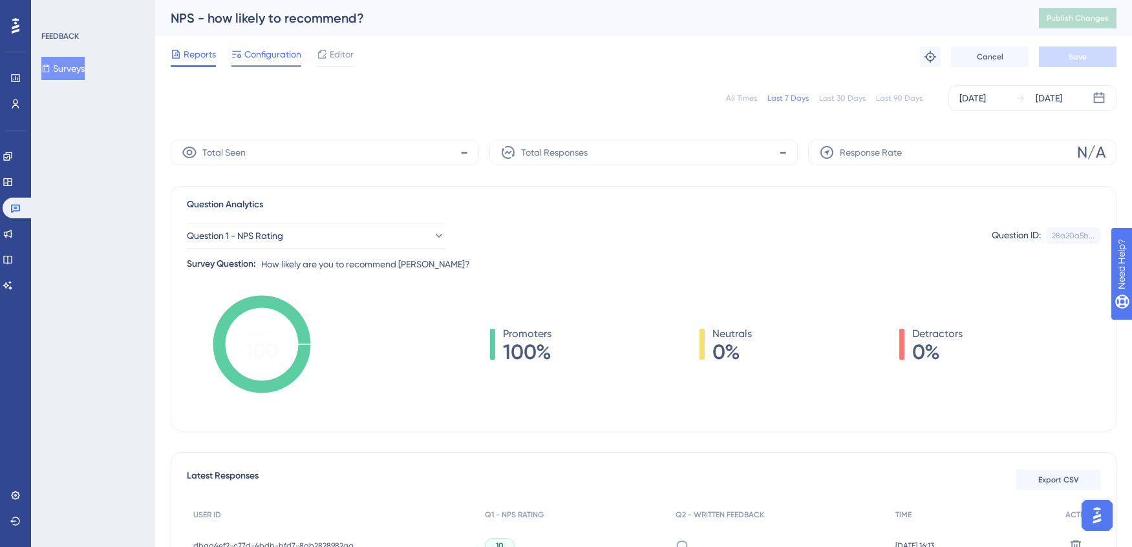
click at [253, 55] on span "Configuration" at bounding box center [272, 55] width 57 height 16
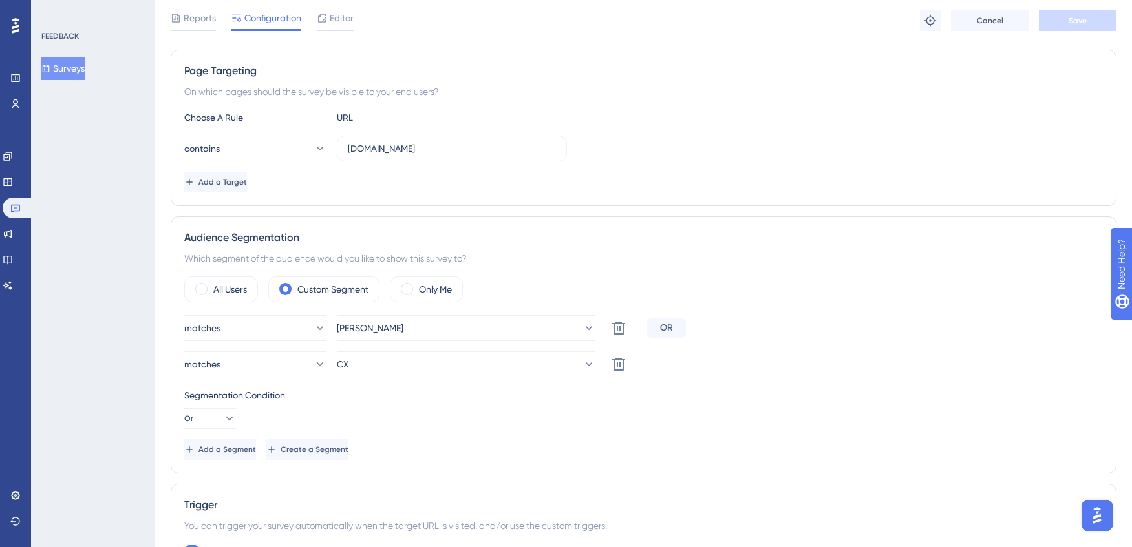
scroll to position [238, 0]
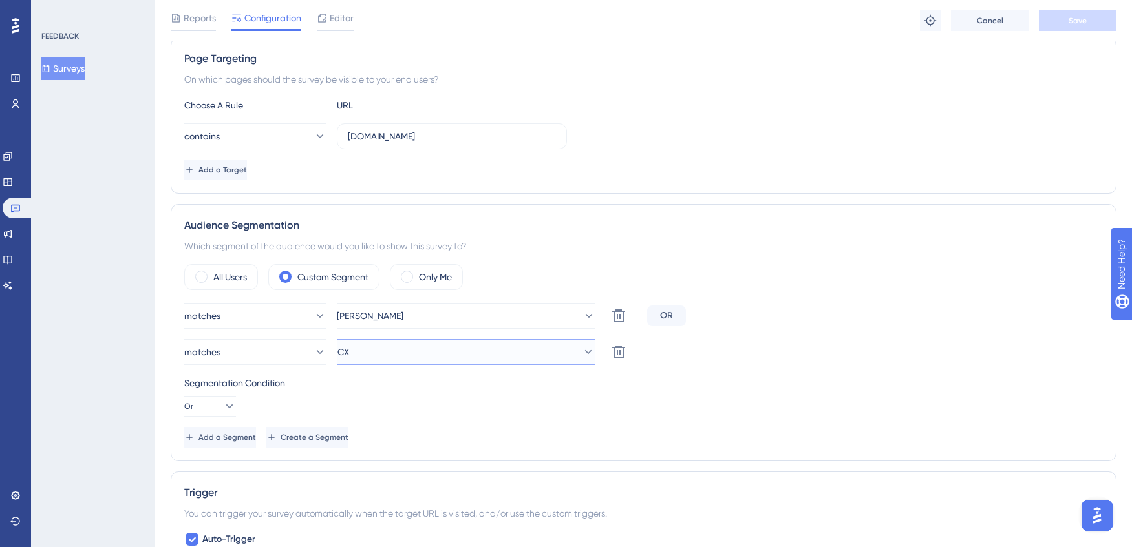
click at [385, 359] on button "CX" at bounding box center [466, 352] width 259 height 26
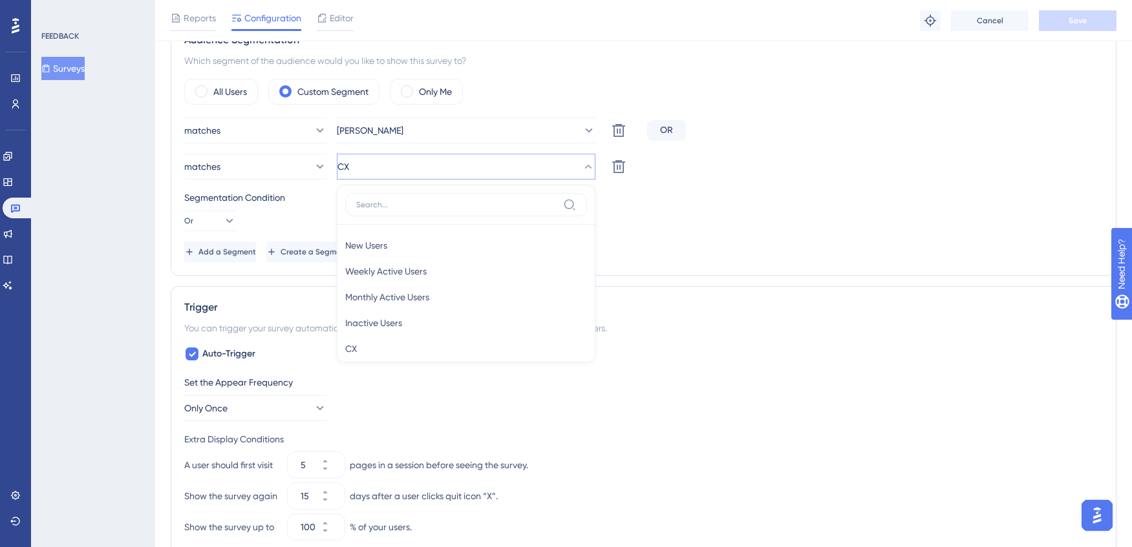
click at [390, 200] on input at bounding box center [457, 205] width 202 height 10
click at [687, 189] on div "matches Janet Patterson Delete OR matches CX New Users New Users Weekly Active …" at bounding box center [643, 190] width 918 height 145
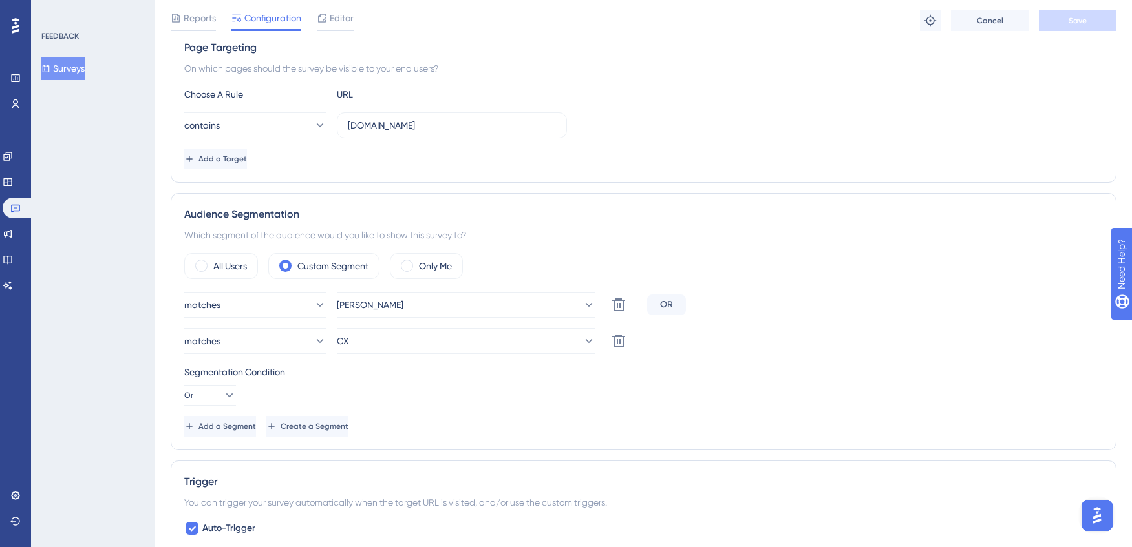
scroll to position [161, 0]
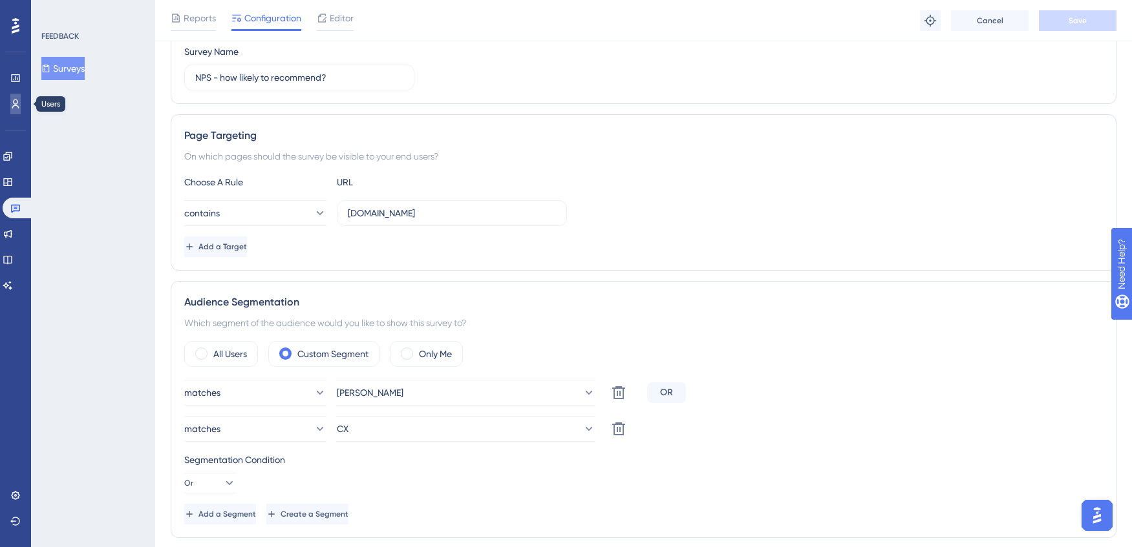
click at [11, 111] on link at bounding box center [15, 104] width 10 height 21
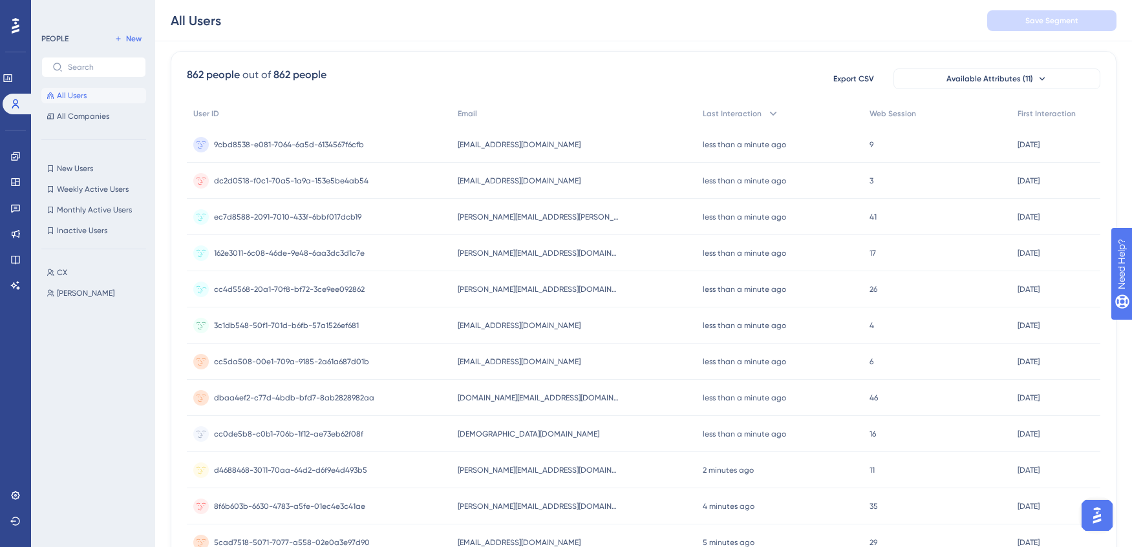
scroll to position [67, 0]
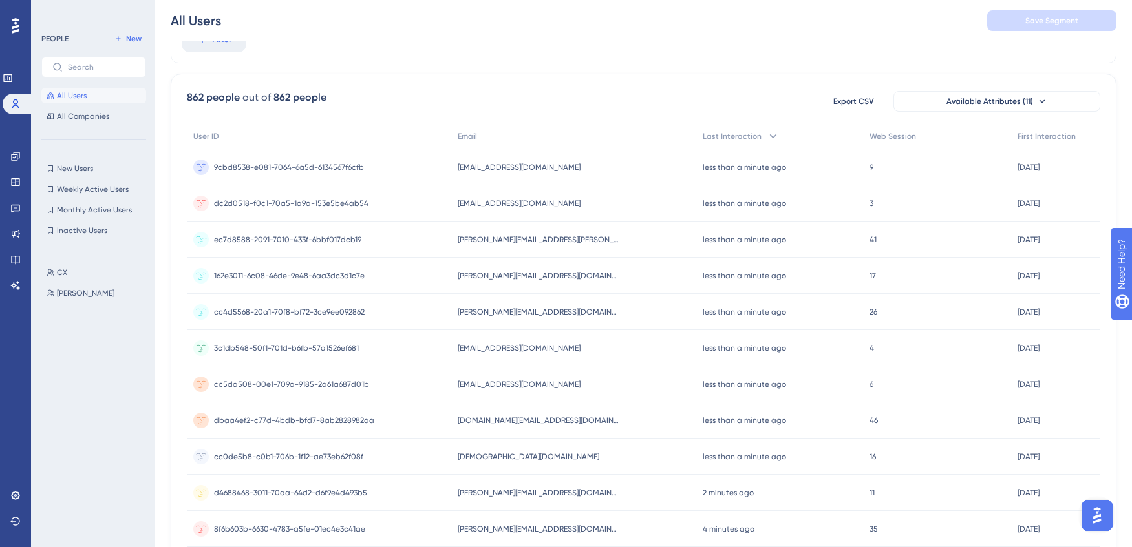
click at [465, 245] on div "katrina@breedon.ca katrina@breedon.ca" at bounding box center [573, 240] width 245 height 36
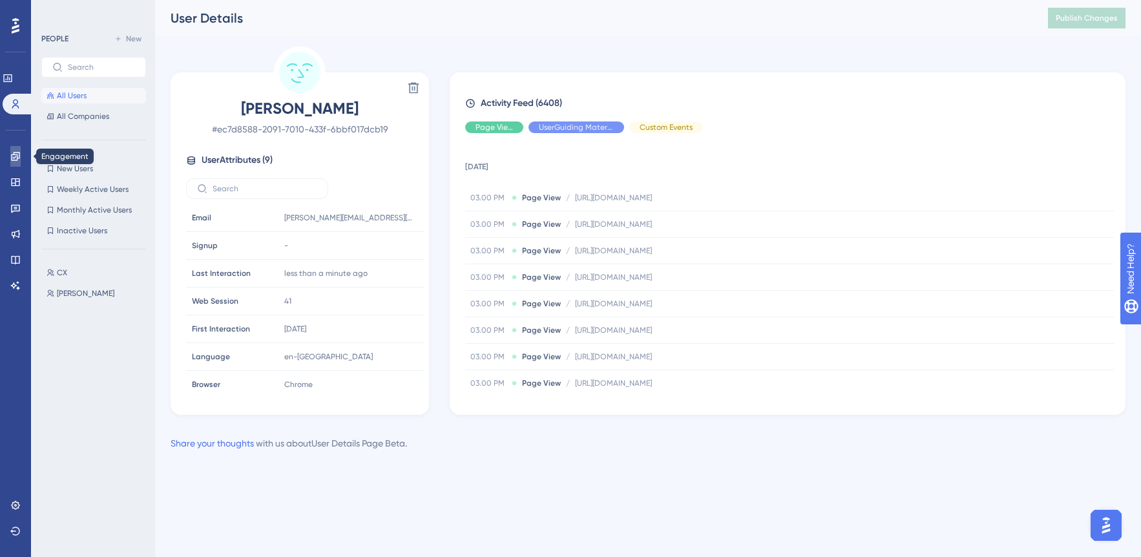
click at [14, 156] on icon at bounding box center [15, 156] width 10 height 10
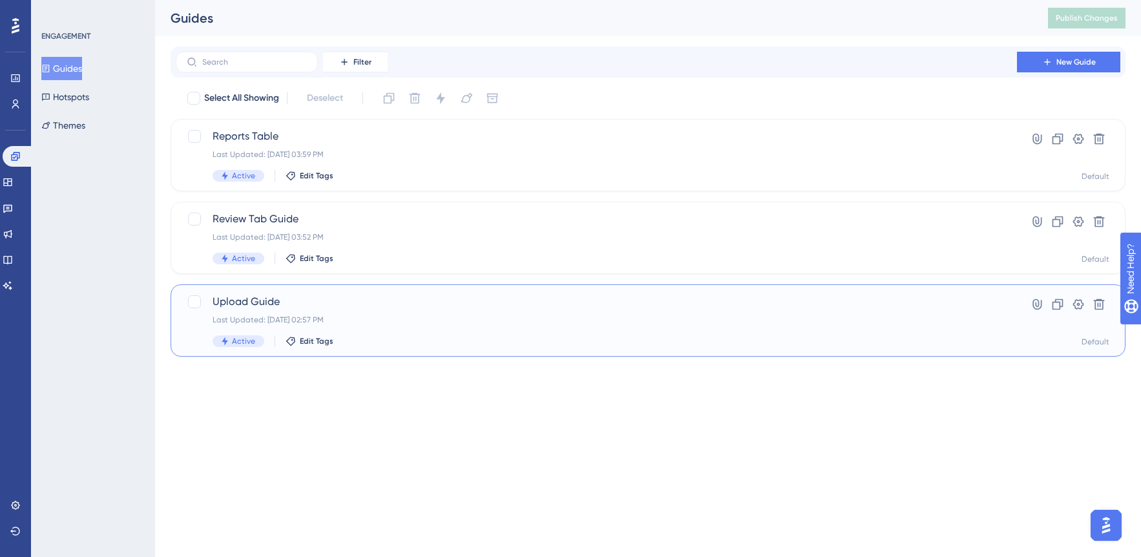
click at [369, 299] on span "Upload Guide" at bounding box center [597, 302] width 768 height 16
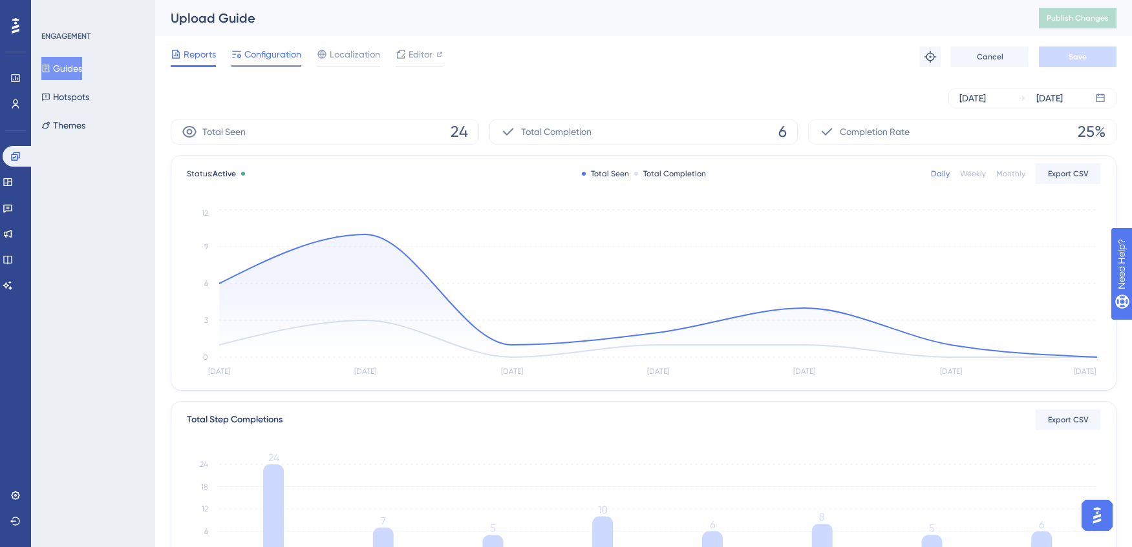
click at [297, 60] on span "Configuration" at bounding box center [272, 55] width 57 height 16
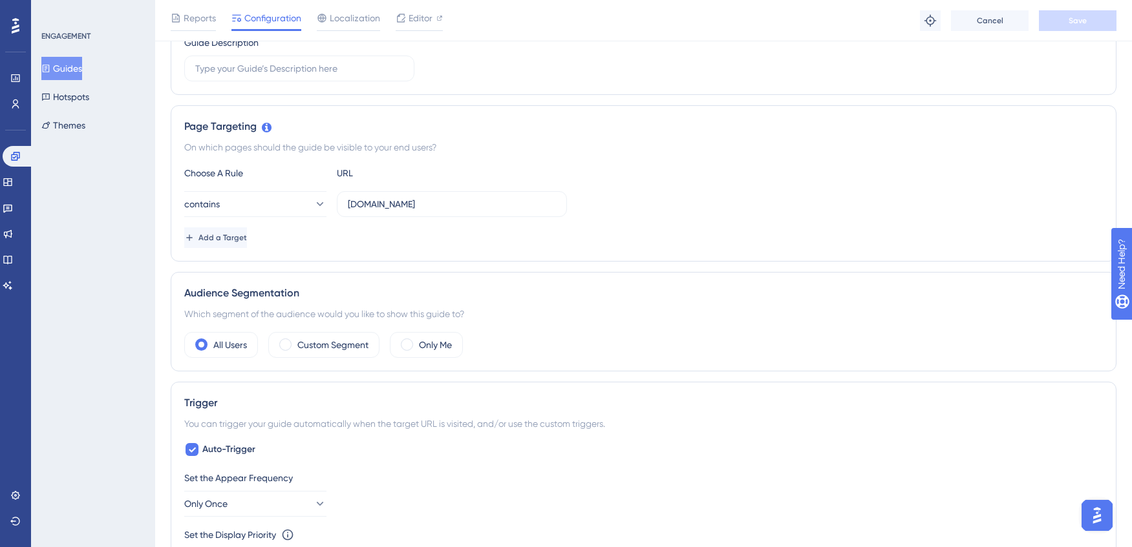
scroll to position [297, 0]
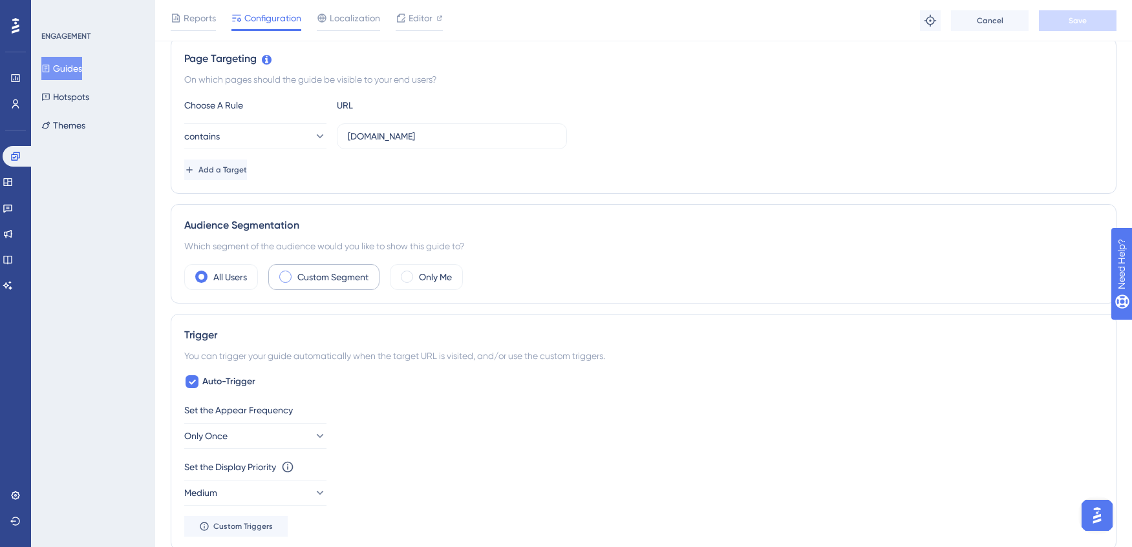
click at [335, 277] on label "Custom Segment" at bounding box center [332, 278] width 71 height 16
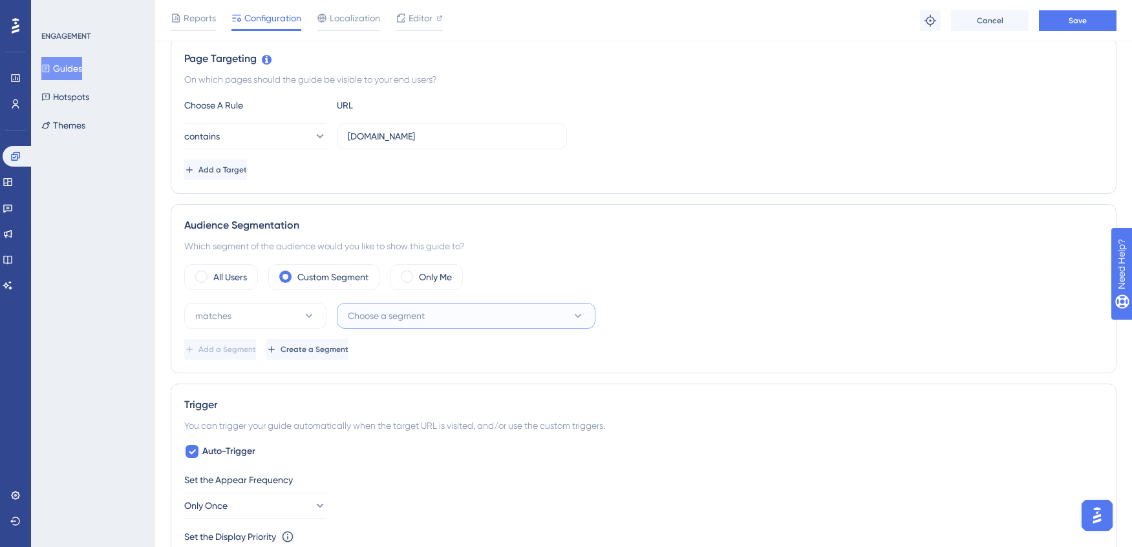
click at [389, 321] on span "Choose a segment" at bounding box center [386, 316] width 77 height 16
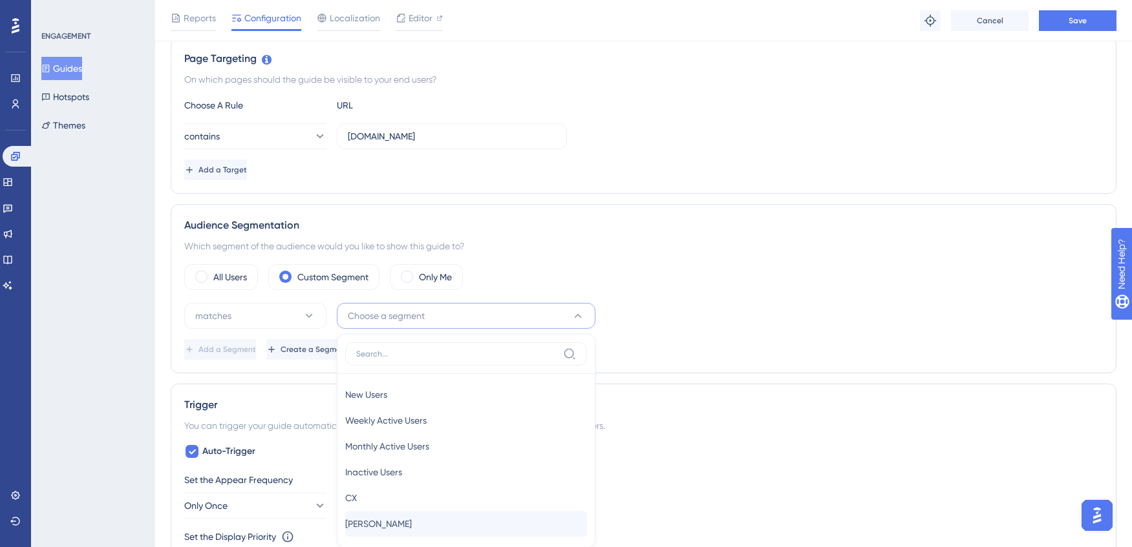
scroll to position [465, 0]
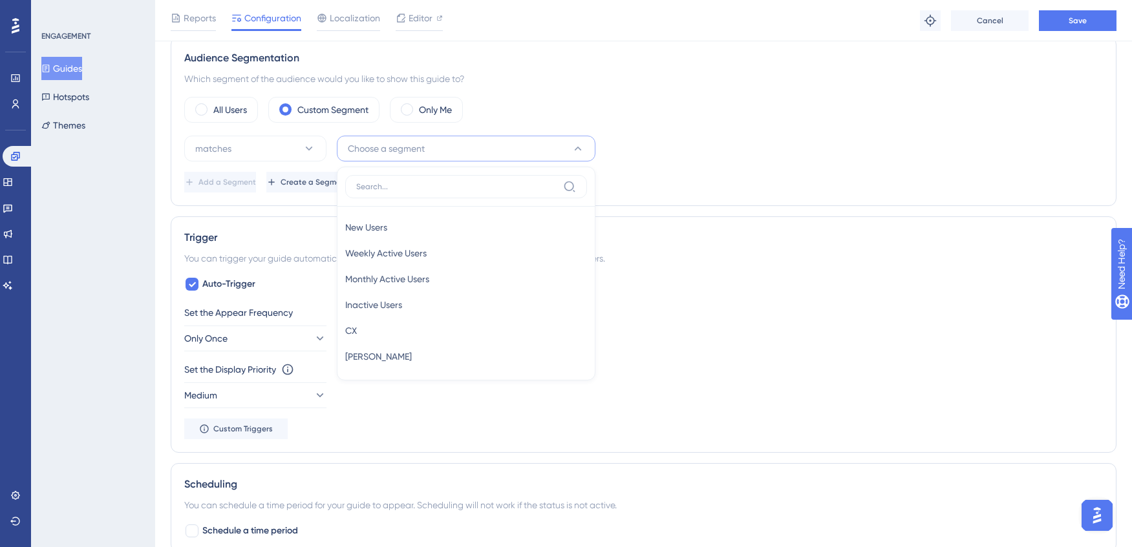
click at [726, 168] on div "matches Choose a segment New Users New Users Weekly Active Users Weekly Active …" at bounding box center [643, 164] width 918 height 57
click at [350, 185] on span "Create a Segment" at bounding box center [316, 182] width 68 height 10
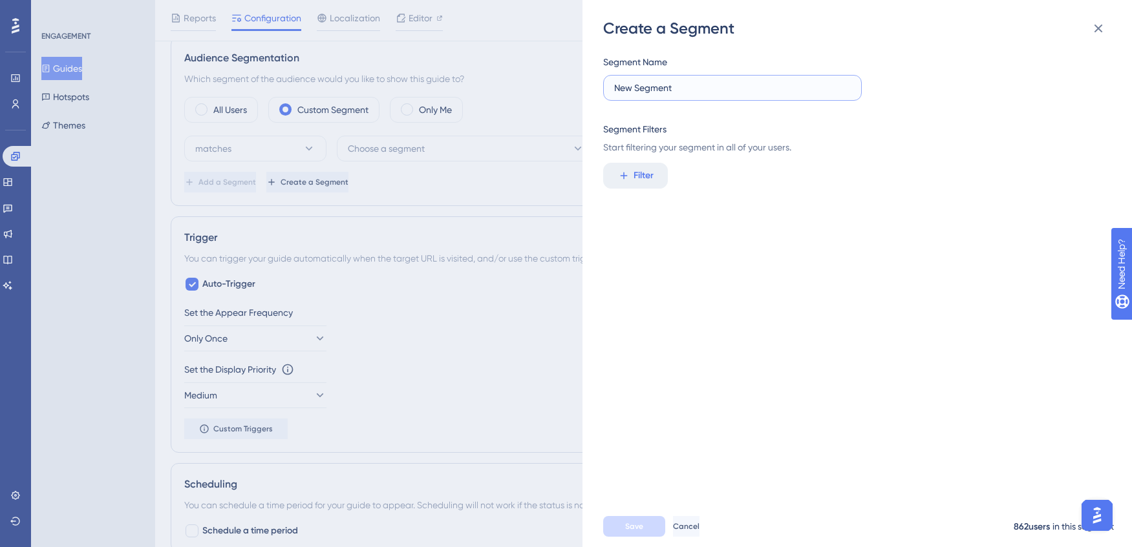
click at [661, 85] on input "New Segment" at bounding box center [732, 88] width 237 height 14
click at [652, 167] on button "Filter" at bounding box center [635, 176] width 65 height 26
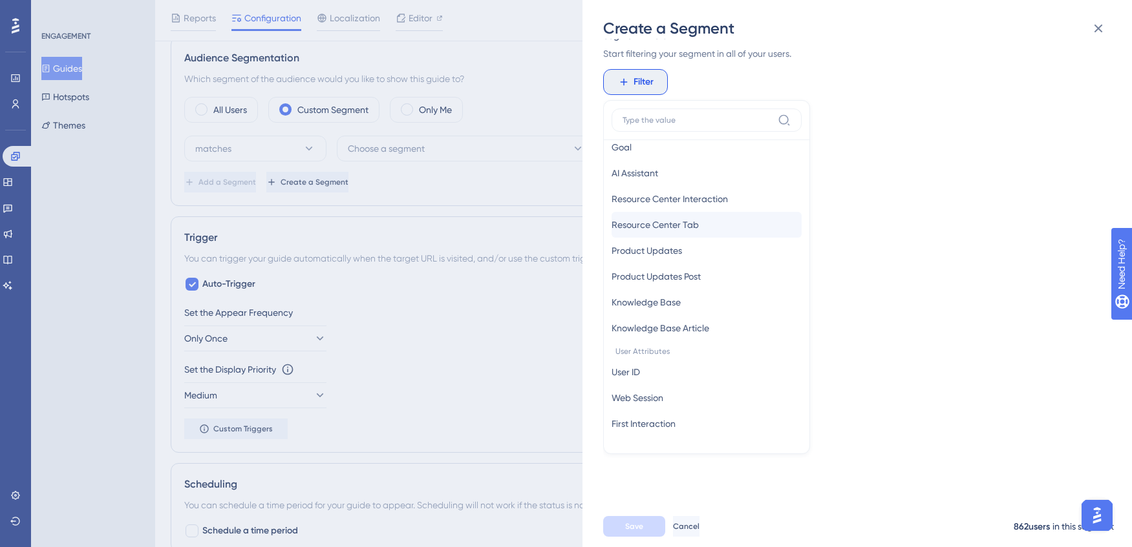
scroll to position [0, 0]
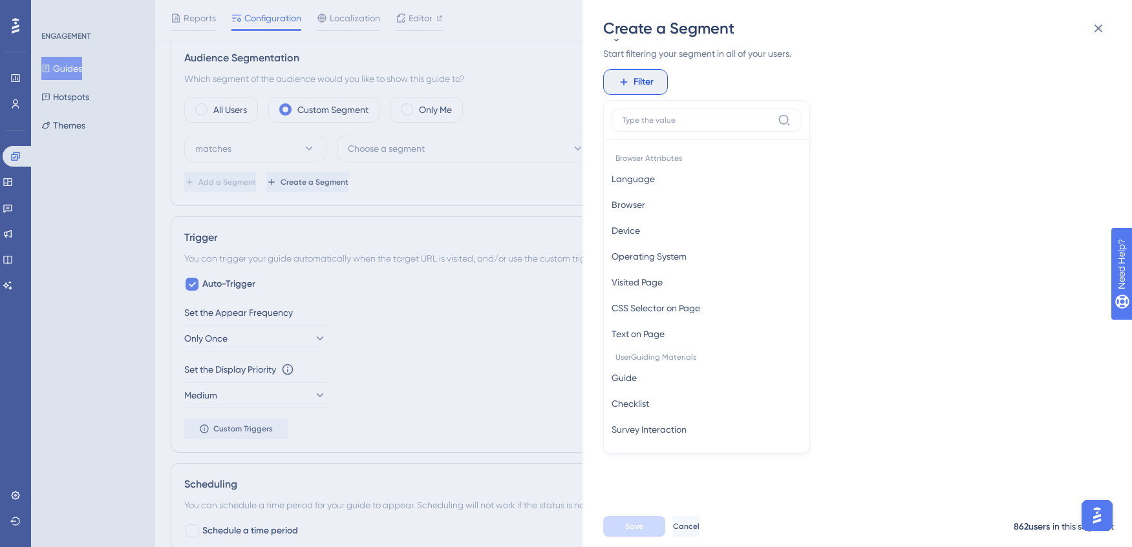
click at [685, 93] on div "Filter Browser Attributes Language Language Browser Browser Device Device Opera…" at bounding box center [853, 82] width 500 height 26
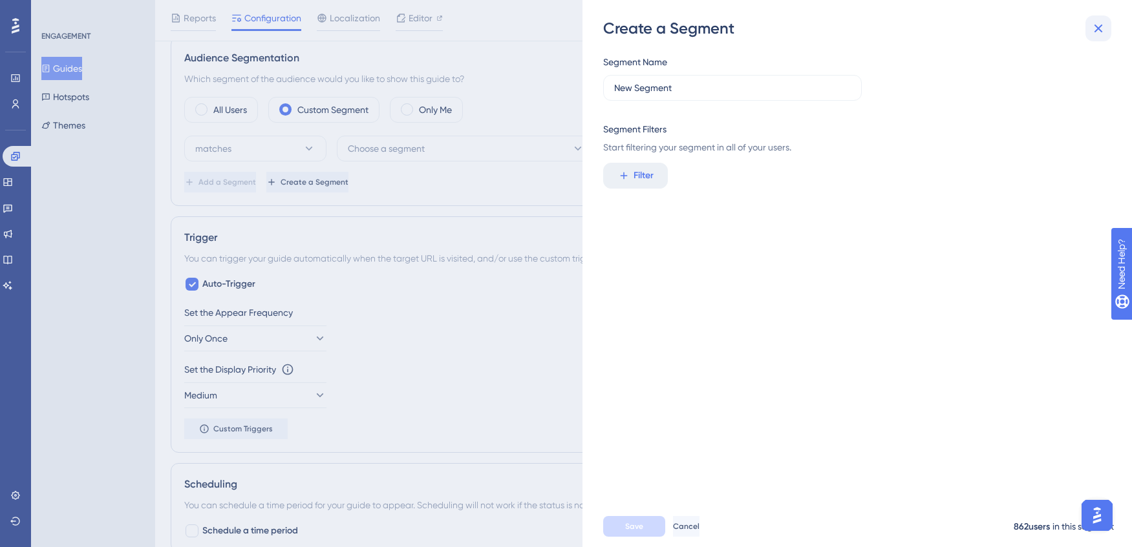
click at [1102, 28] on button at bounding box center [1098, 29] width 26 height 26
click at [1102, 28] on button "Save" at bounding box center [1078, 20] width 78 height 21
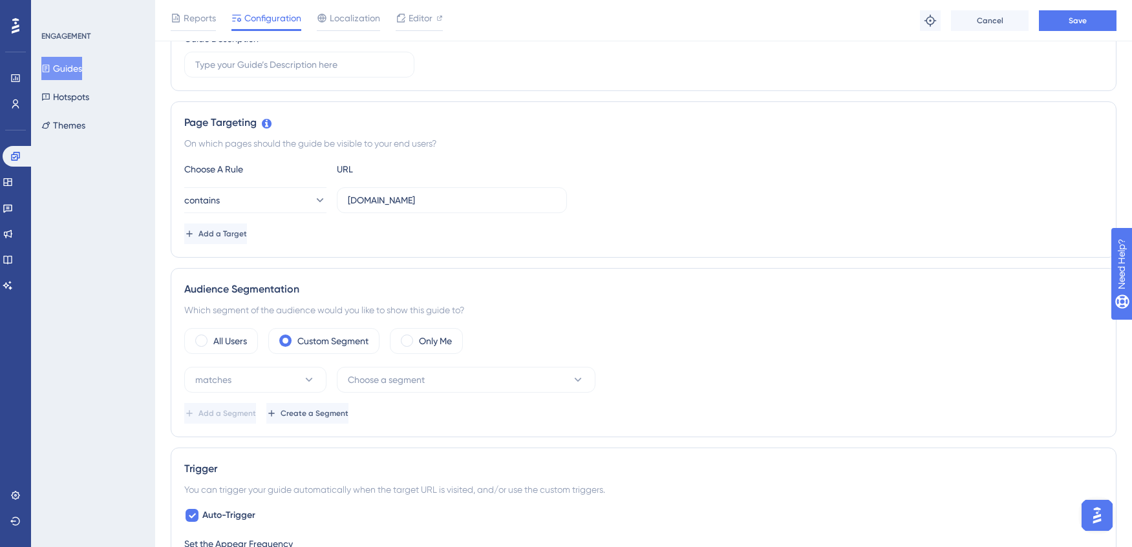
scroll to position [278, 0]
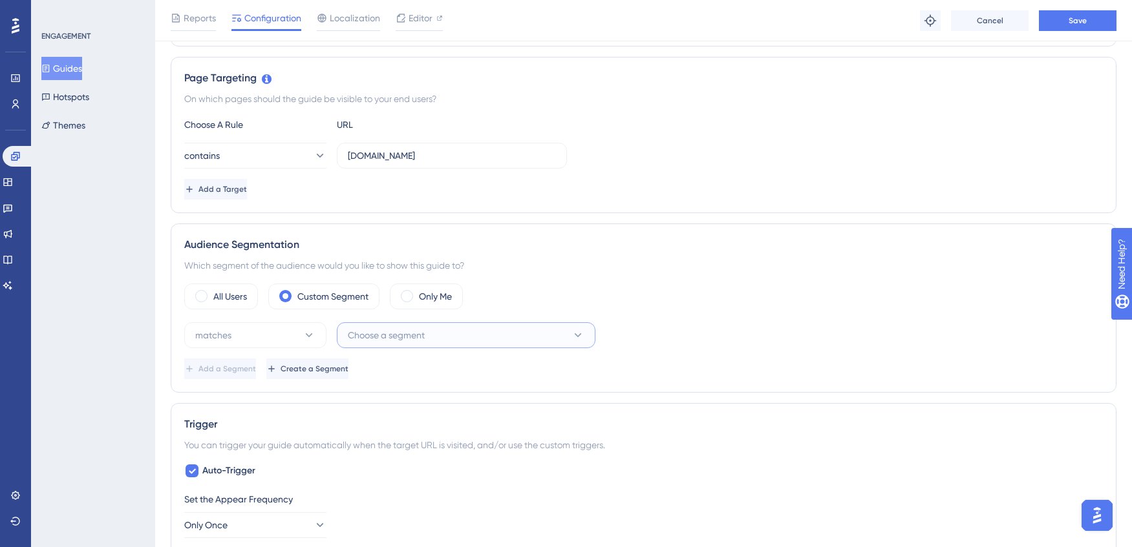
click at [438, 336] on button "Choose a segment" at bounding box center [466, 336] width 259 height 26
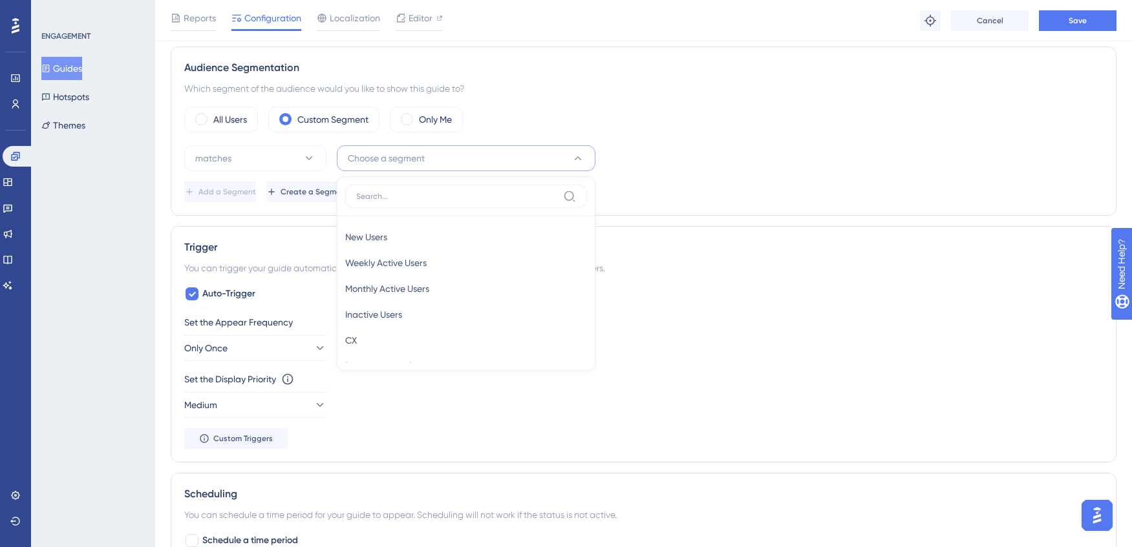
click at [720, 158] on div "matches Choose a segment New Users New Users Weekly Active Users Weekly Active …" at bounding box center [643, 158] width 918 height 26
click at [431, 119] on label "Only Me" at bounding box center [435, 120] width 33 height 16
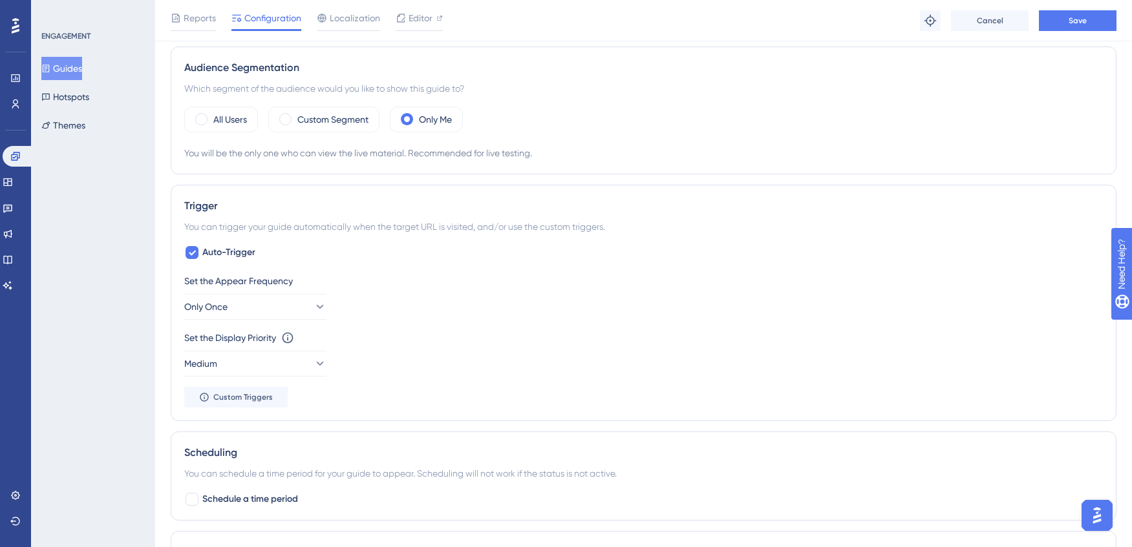
click at [339, 156] on div "You will be the only one who can view the live material. Recommended for live t…" at bounding box center [643, 153] width 918 height 16
click at [339, 158] on div "You will be the only one who can view the live material. Recommended for live t…" at bounding box center [643, 153] width 918 height 16
click at [471, 153] on div "You will be the only one who can view the live material. Recommended for live t…" at bounding box center [643, 153] width 918 height 16
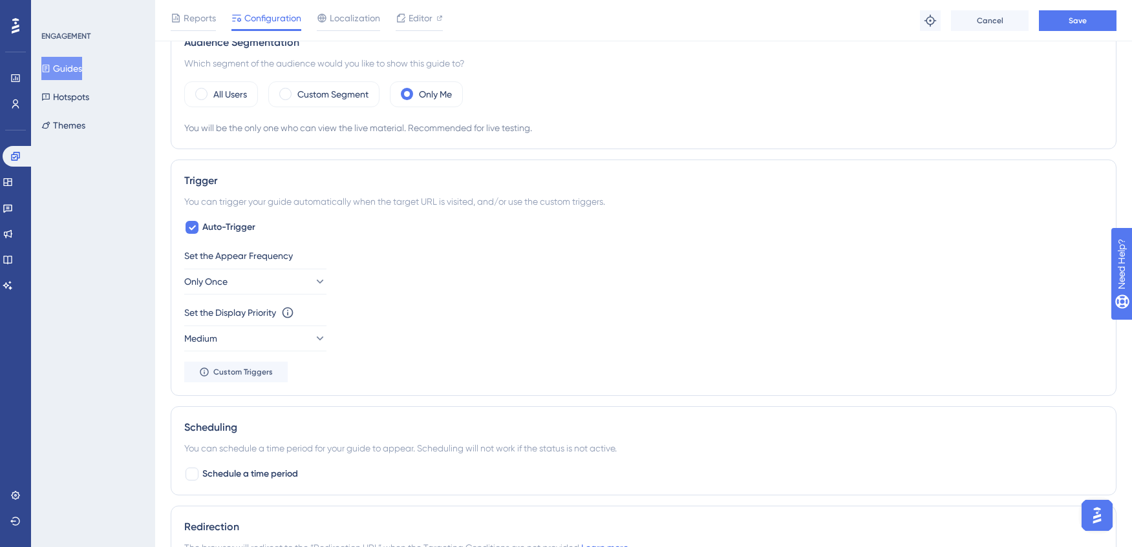
scroll to position [279, 0]
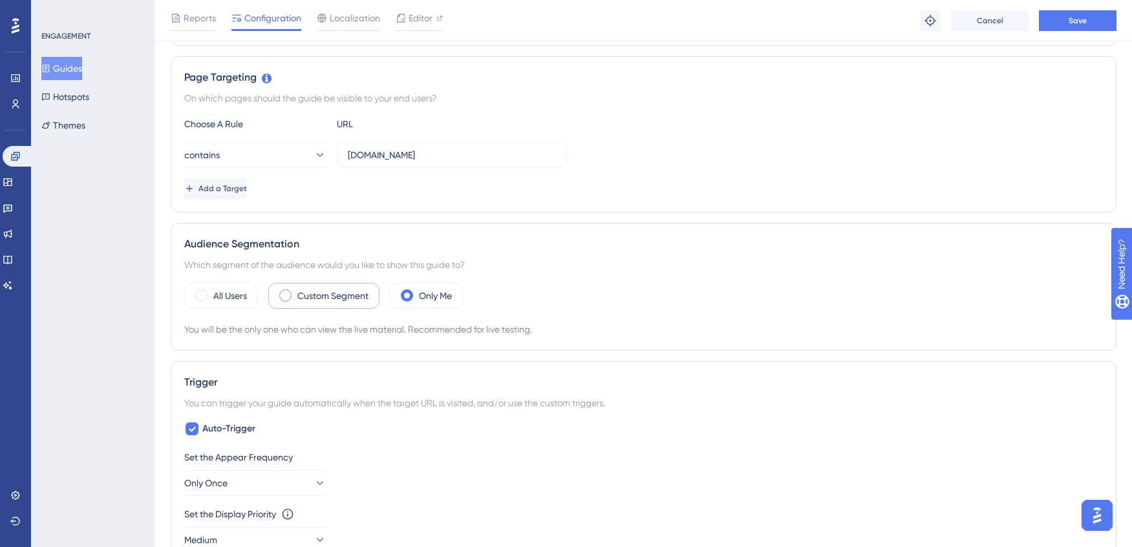
click at [308, 304] on div "Custom Segment" at bounding box center [323, 296] width 111 height 26
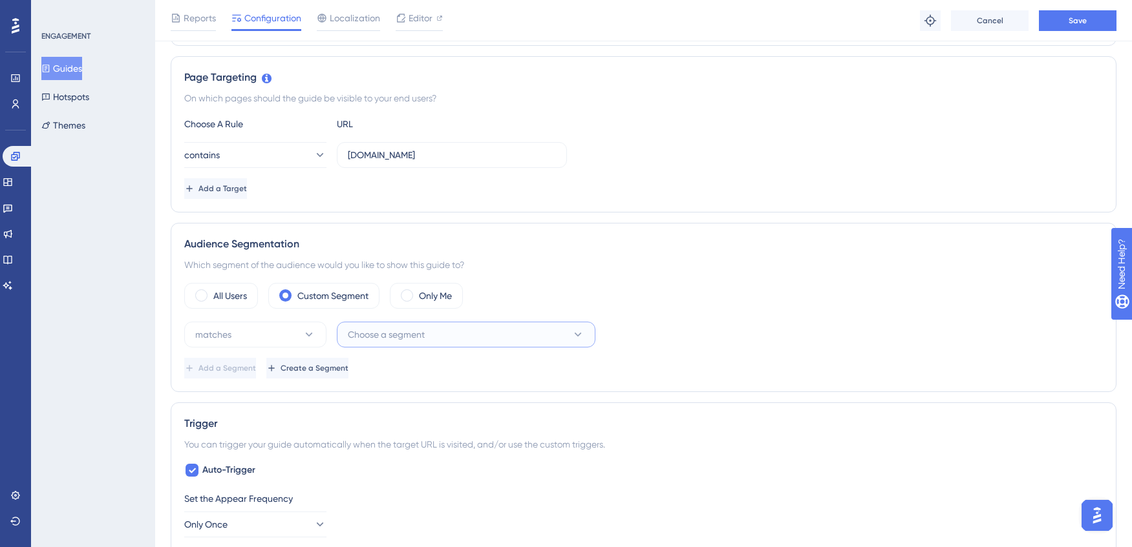
click at [403, 343] on button "Choose a segment" at bounding box center [466, 335] width 259 height 26
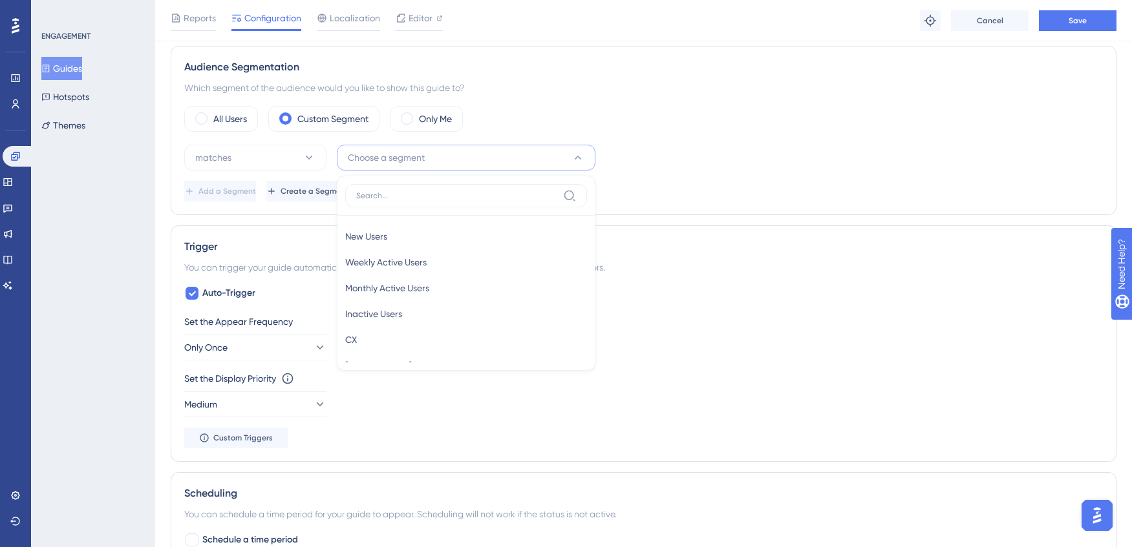
click at [288, 210] on div "Audience Segmentation Which segment of the audience would you like to show this…" at bounding box center [644, 130] width 946 height 169
click at [348, 187] on span "Create a Segment" at bounding box center [315, 191] width 68 height 10
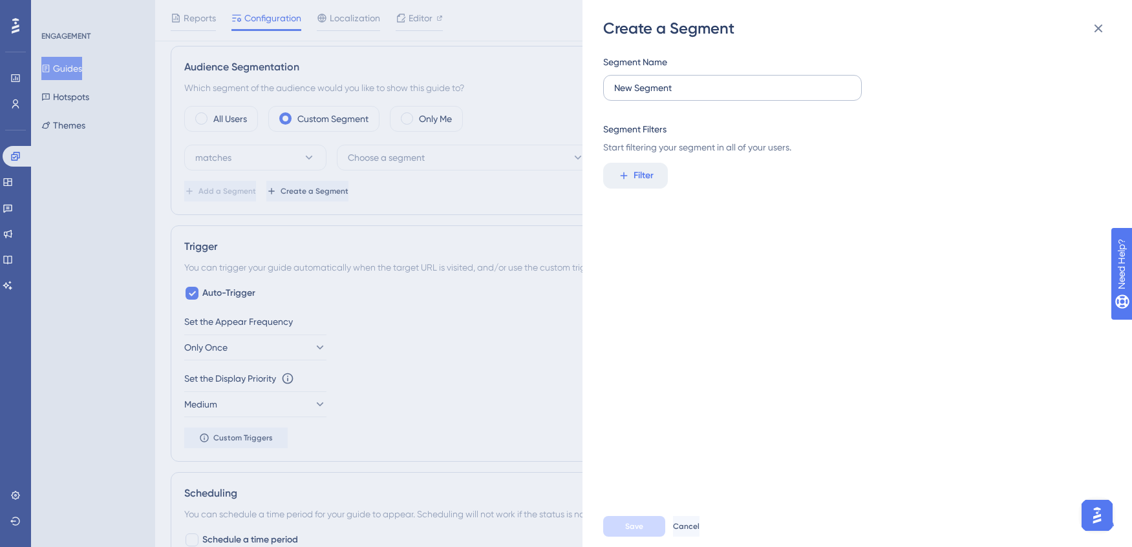
click at [651, 95] on label "New Segment" at bounding box center [732, 88] width 259 height 26
click at [651, 95] on input "New Segment" at bounding box center [732, 88] width 237 height 14
click at [644, 176] on span "Filter" at bounding box center [643, 176] width 20 height 16
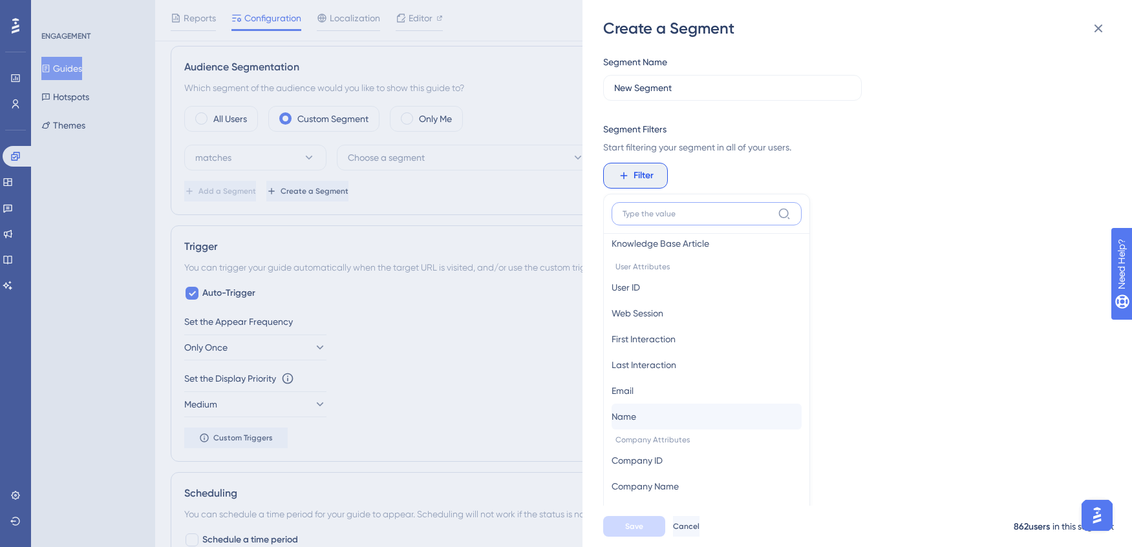
scroll to position [565, 0]
click at [633, 394] on span "Email" at bounding box center [622, 391] width 22 height 16
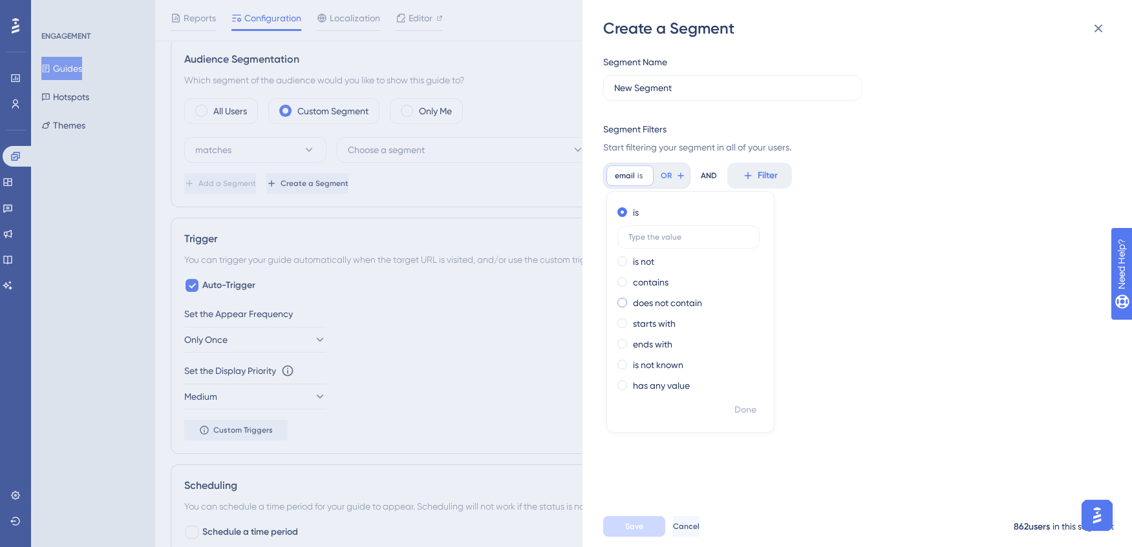
scroll to position [461, 0]
click at [680, 244] on label at bounding box center [688, 237] width 142 height 23
click at [680, 242] on input "text" at bounding box center [688, 237] width 120 height 9
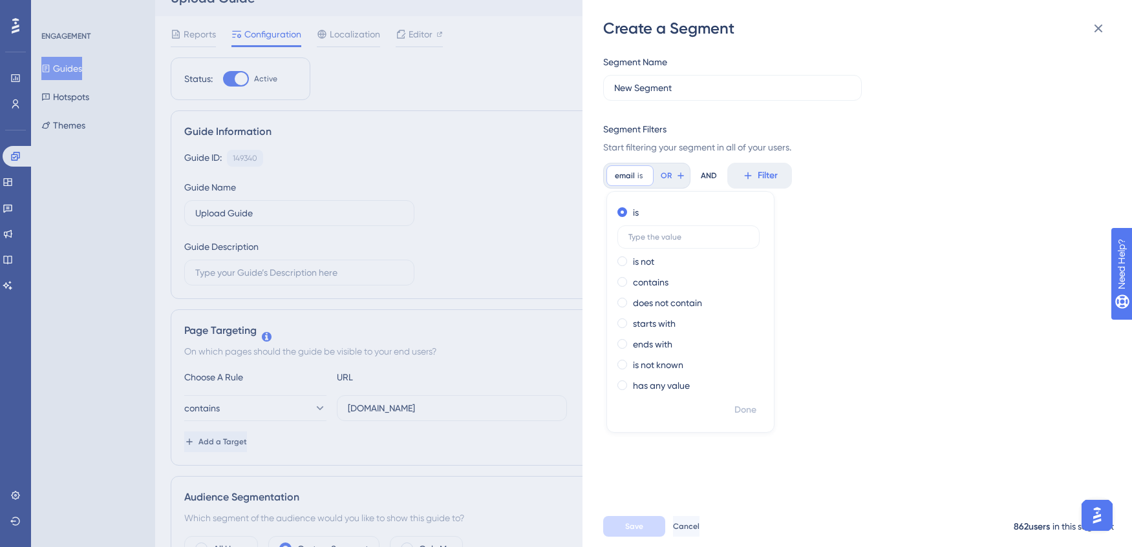
scroll to position [0, 0]
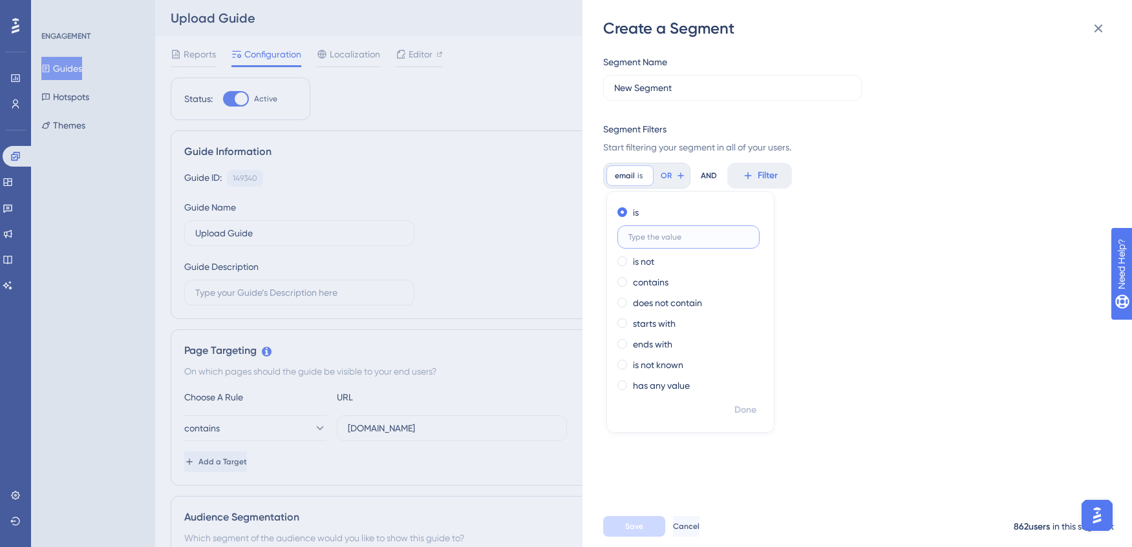
click at [639, 238] on input "text" at bounding box center [688, 237] width 120 height 9
type input "app.siftmed.ca"
drag, startPoint x: 708, startPoint y: 238, endPoint x: 580, endPoint y: 222, distance: 129.0
click at [580, 222] on div "Create a Segment Segment Name New Segment Segment Filters Start filtering your …" at bounding box center [566, 273] width 1132 height 547
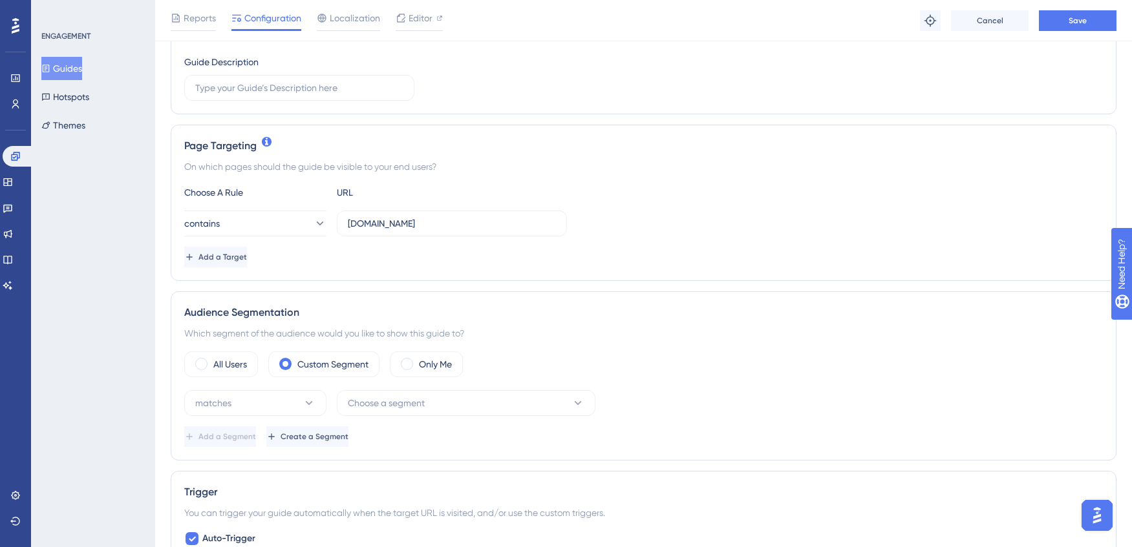
scroll to position [235, 0]
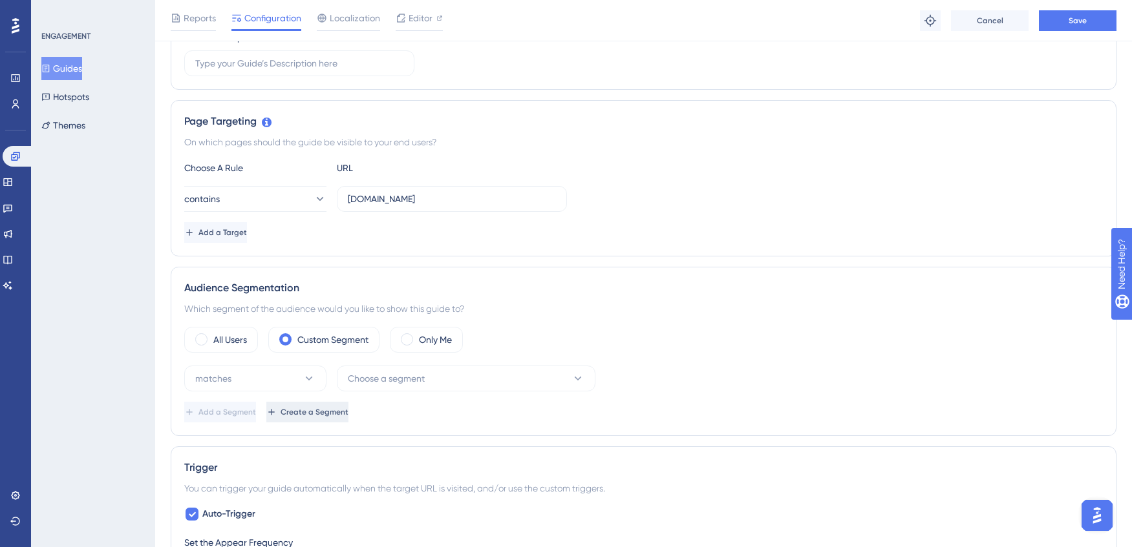
click at [348, 414] on span "Create a Segment" at bounding box center [315, 412] width 68 height 10
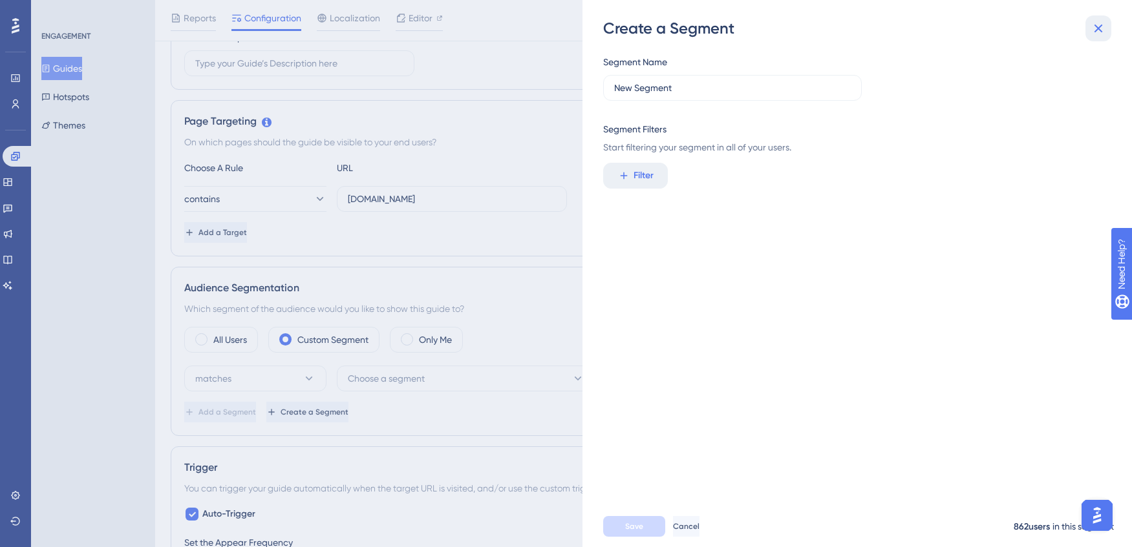
click at [1092, 30] on icon at bounding box center [1098, 29] width 16 height 16
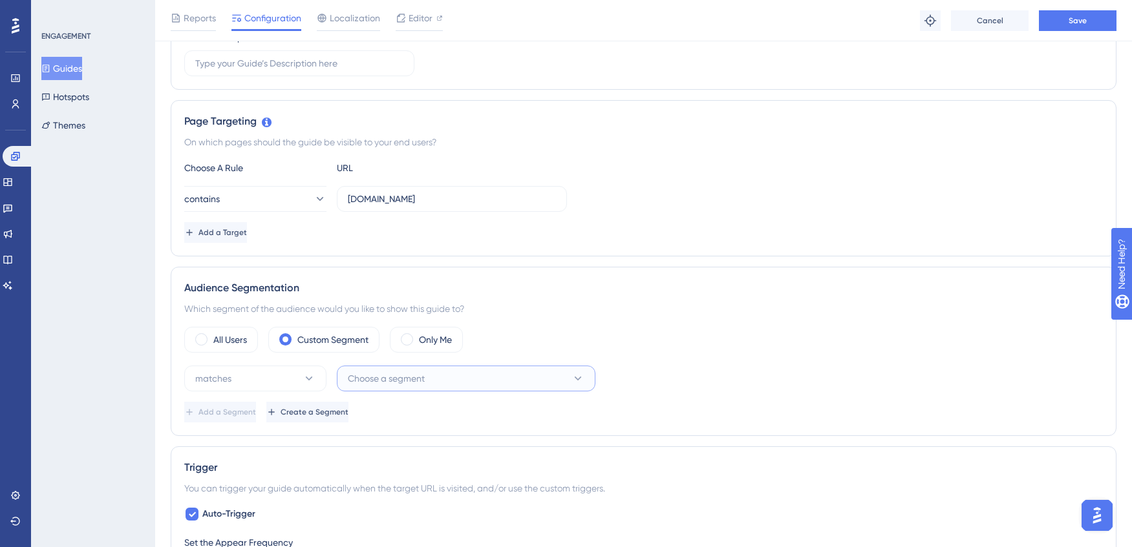
click at [422, 377] on span "Choose a segment" at bounding box center [386, 379] width 77 height 16
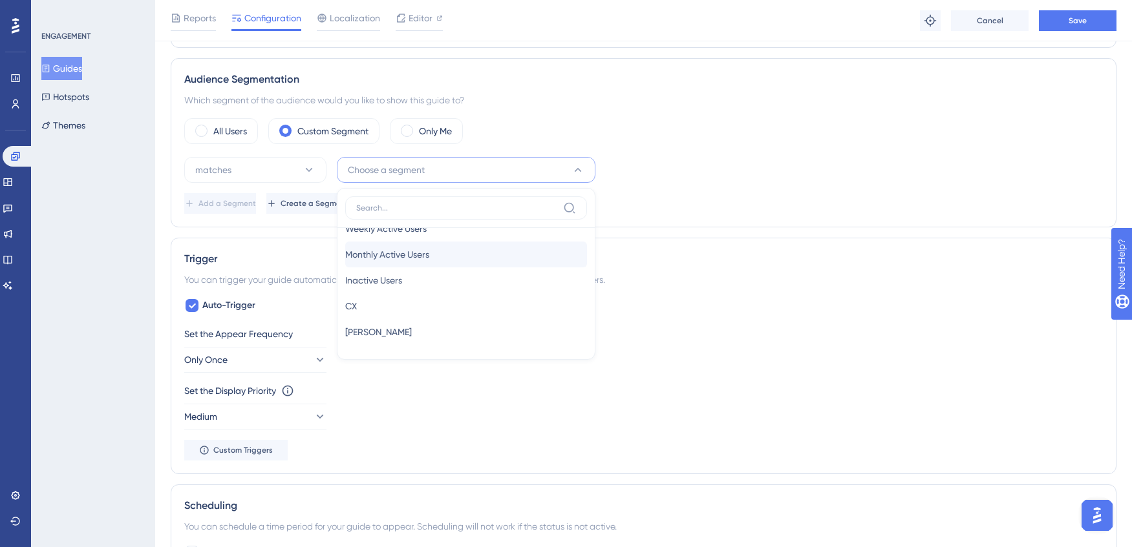
scroll to position [47, 0]
click at [693, 180] on div "matches Choose a segment New Users New Users Weekly Active Users Weekly Active …" at bounding box center [643, 170] width 918 height 26
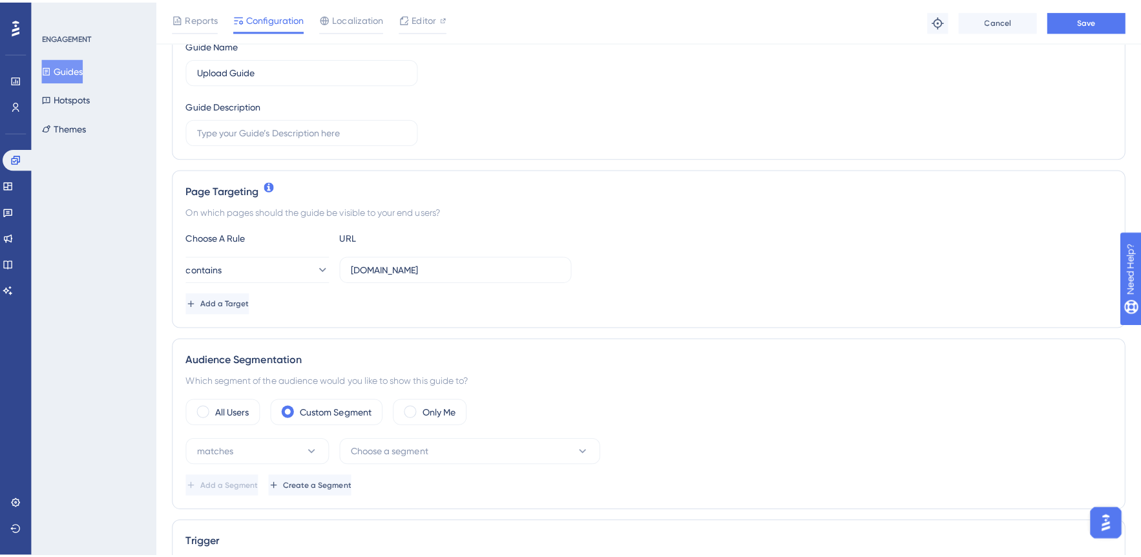
scroll to position [248, 0]
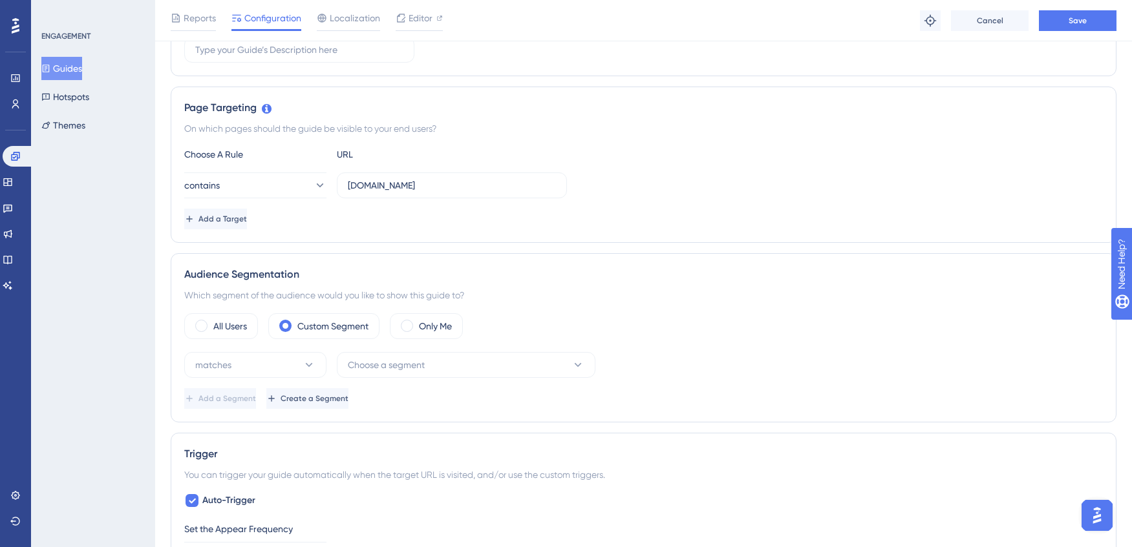
click at [15, 25] on icon at bounding box center [16, 26] width 8 height 16
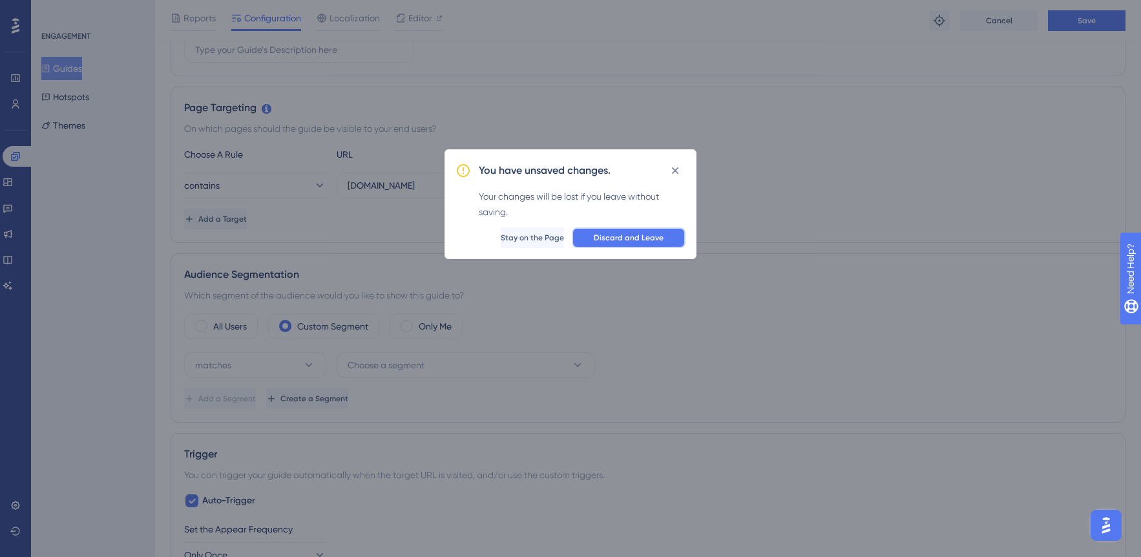
click at [611, 240] on span "Discard and Leave" at bounding box center [629, 238] width 70 height 10
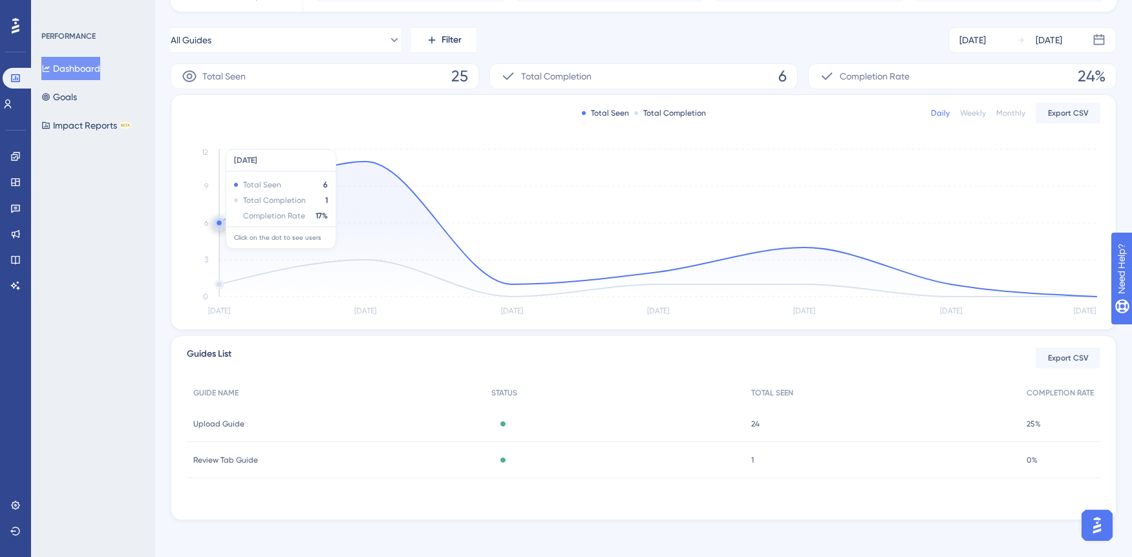
scroll to position [174, 0]
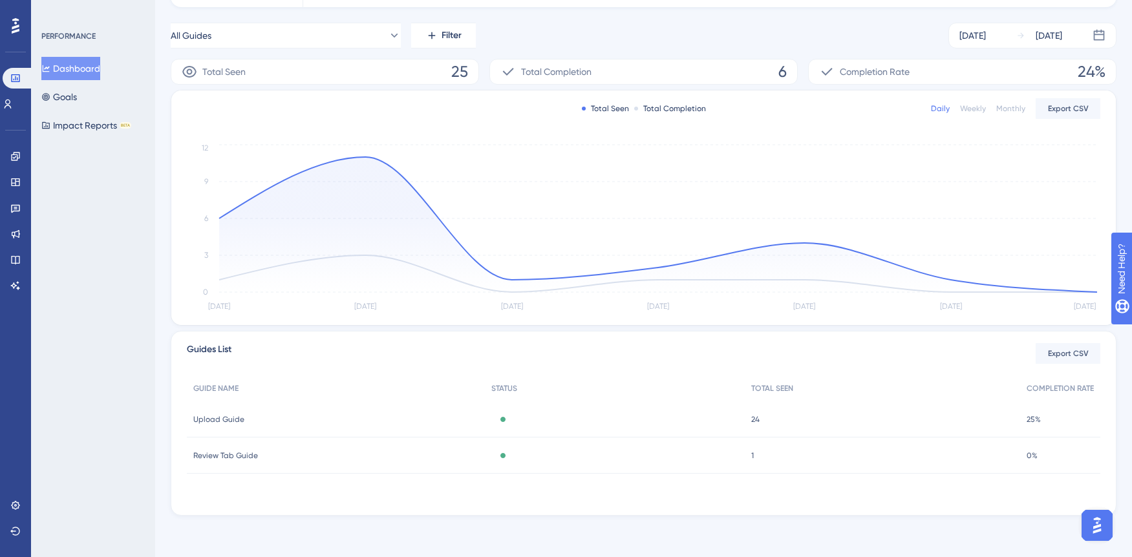
click at [756, 421] on span "24" at bounding box center [755, 419] width 8 height 10
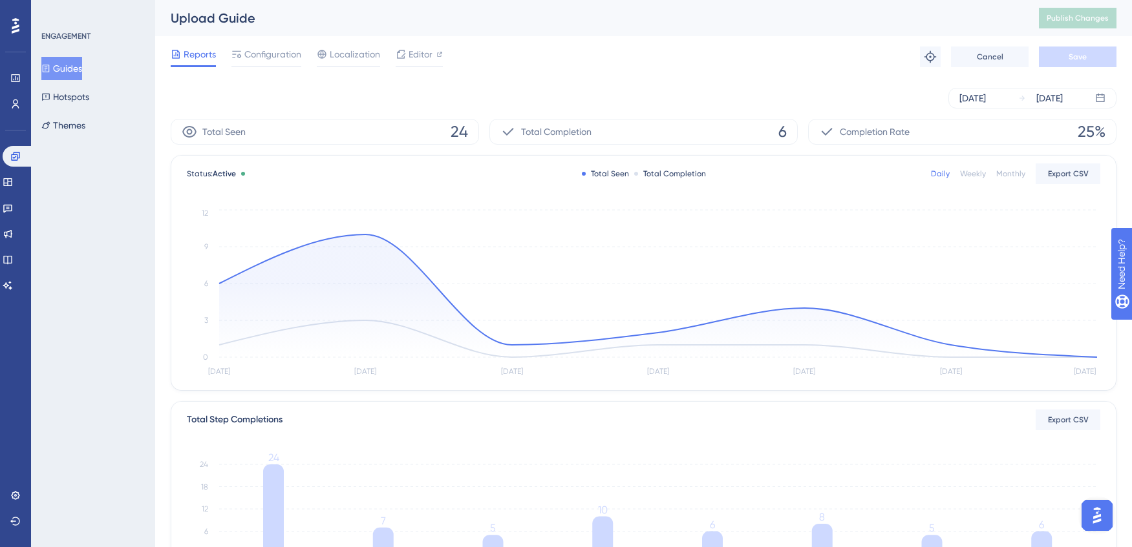
click at [779, 133] on span "6" at bounding box center [782, 132] width 8 height 21
click at [182, 134] on icon at bounding box center [190, 132] width 16 height 16
click at [202, 132] on span "Total Seen" at bounding box center [223, 132] width 43 height 16
click at [450, 133] on span "24" at bounding box center [458, 132] width 17 height 21
click at [369, 234] on circle at bounding box center [365, 234] width 10 height 10
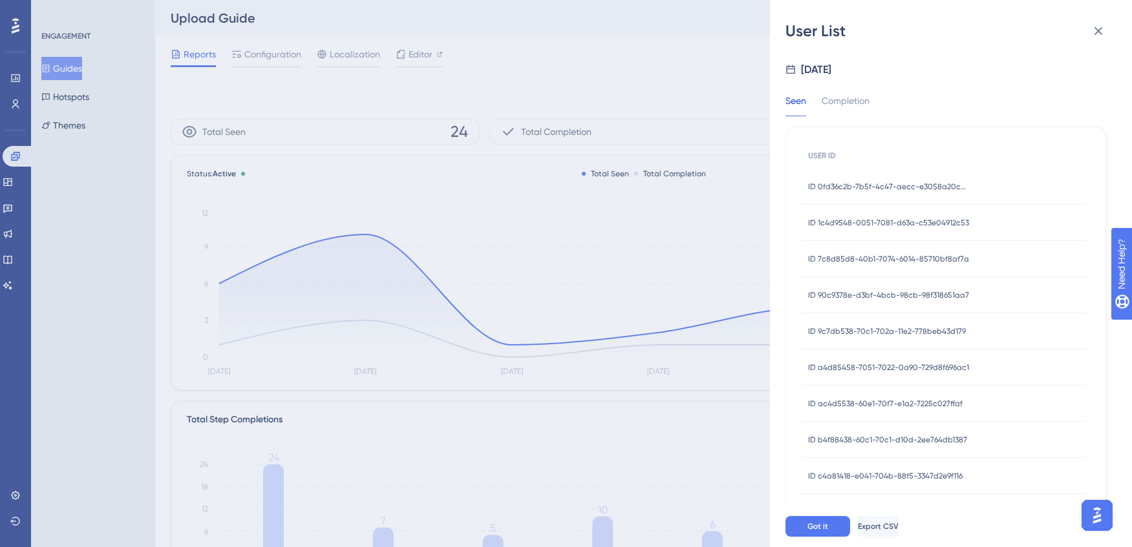
click at [893, 187] on span "ID 0fd36c2b-7b5f-4c47-aecc-e3058a20c4f5" at bounding box center [889, 187] width 162 height 10
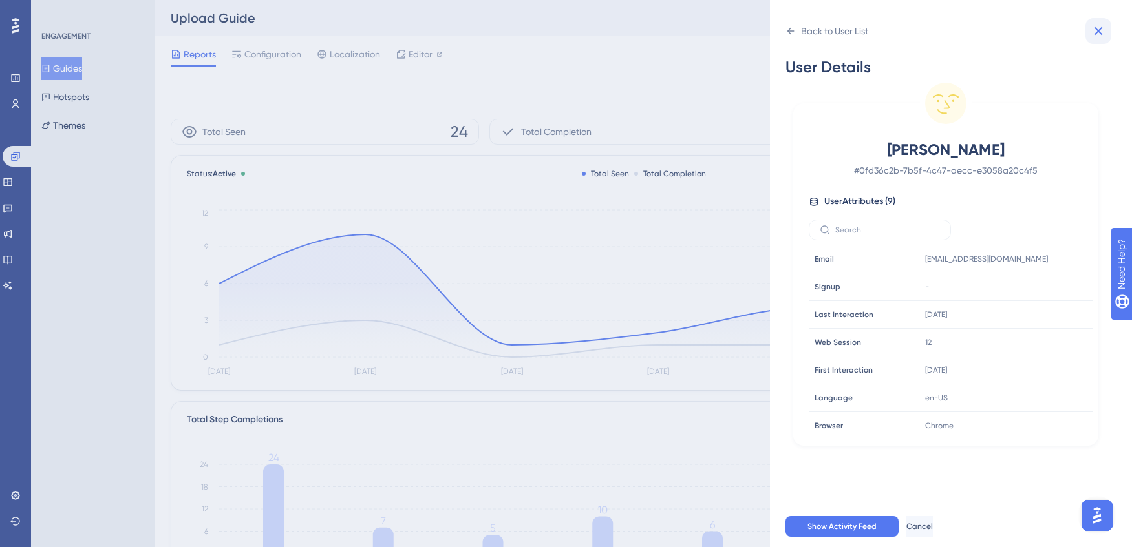
click at [1094, 23] on icon at bounding box center [1098, 31] width 16 height 16
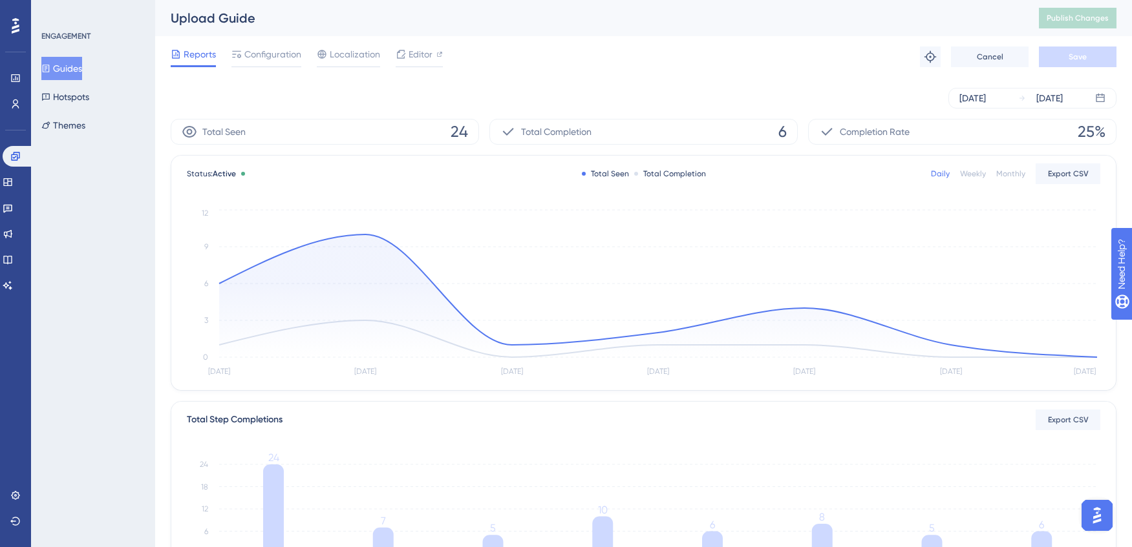
click at [12, 19] on icon at bounding box center [16, 26] width 8 height 16
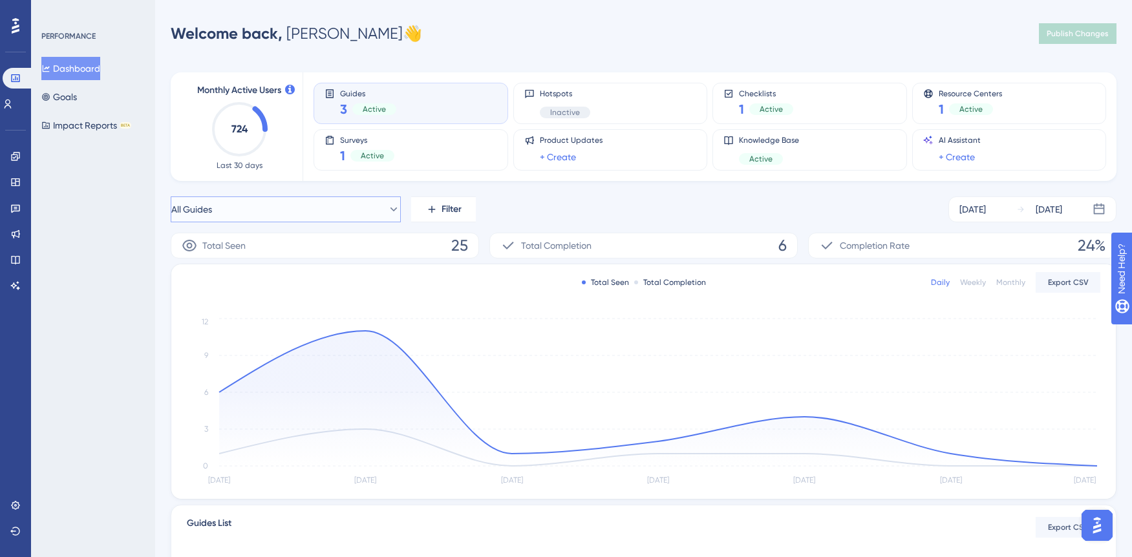
click at [212, 211] on span "All Guides" at bounding box center [191, 210] width 41 height 16
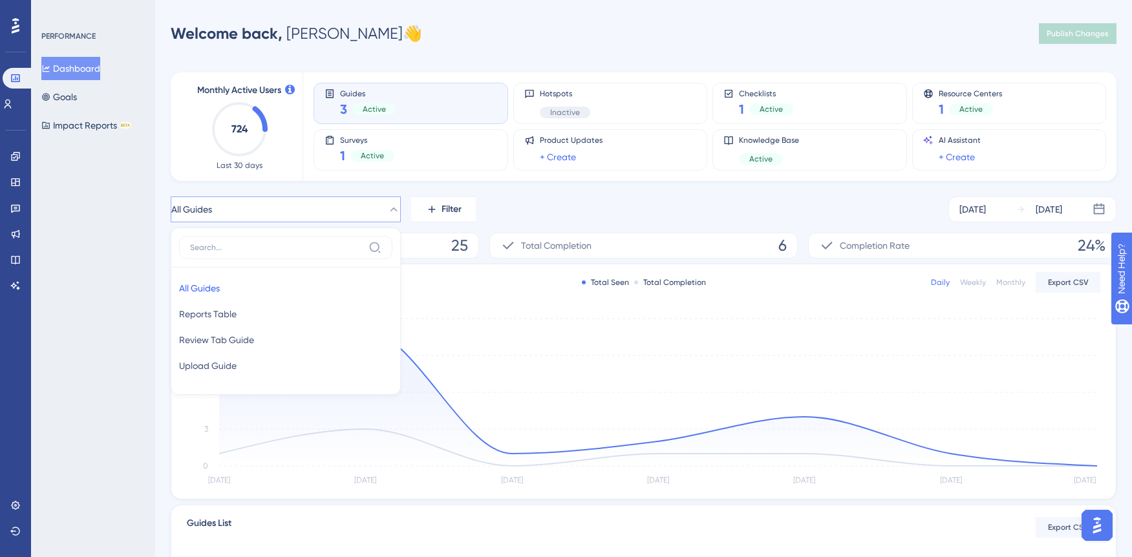
scroll to position [32, 0]
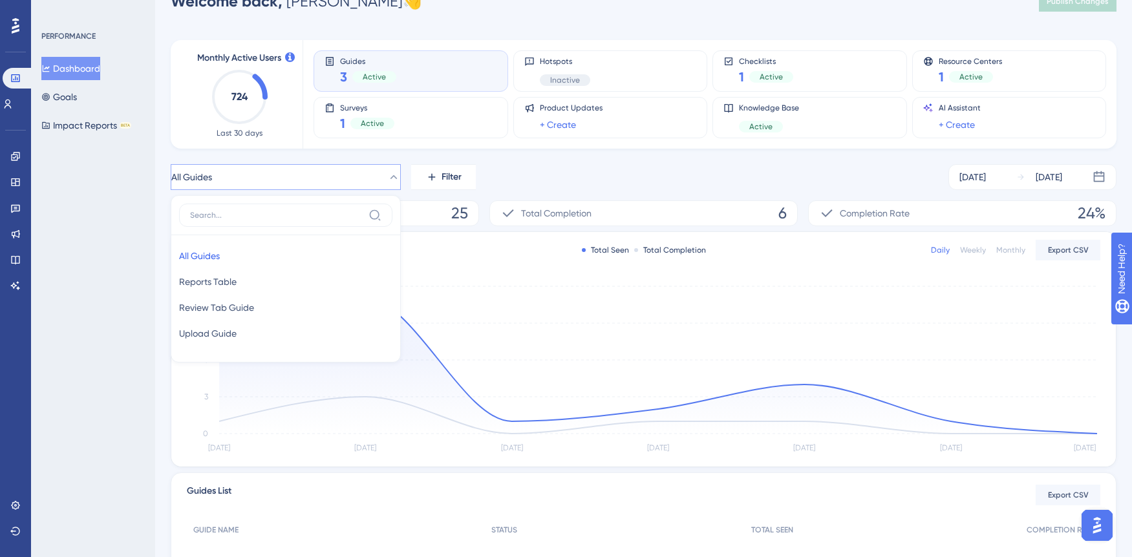
click at [49, 229] on div "PERFORMANCE Dashboard Goals Impact Reports BETA" at bounding box center [93, 278] width 124 height 557
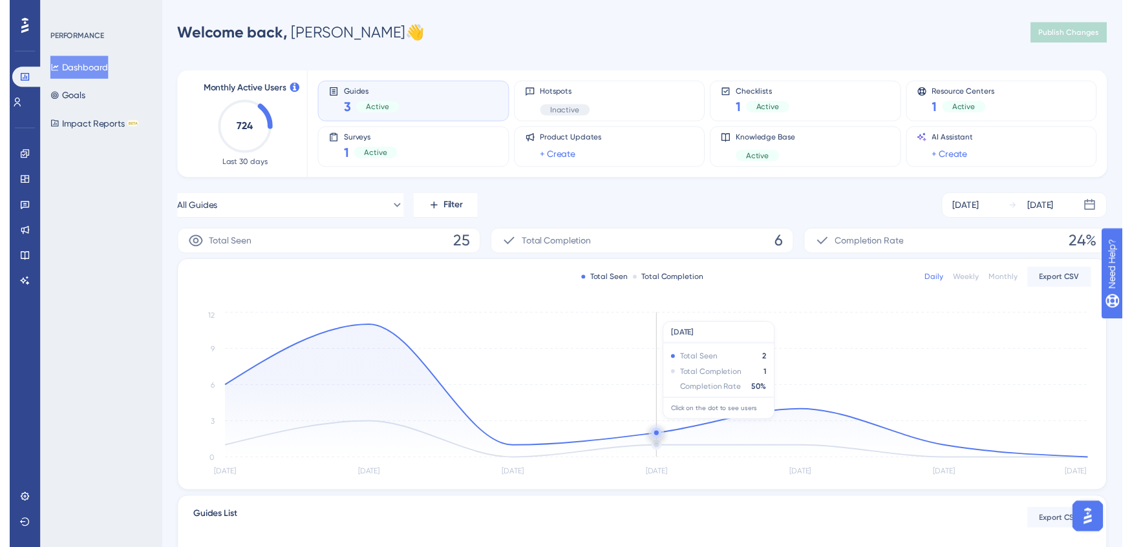
scroll to position [0, 0]
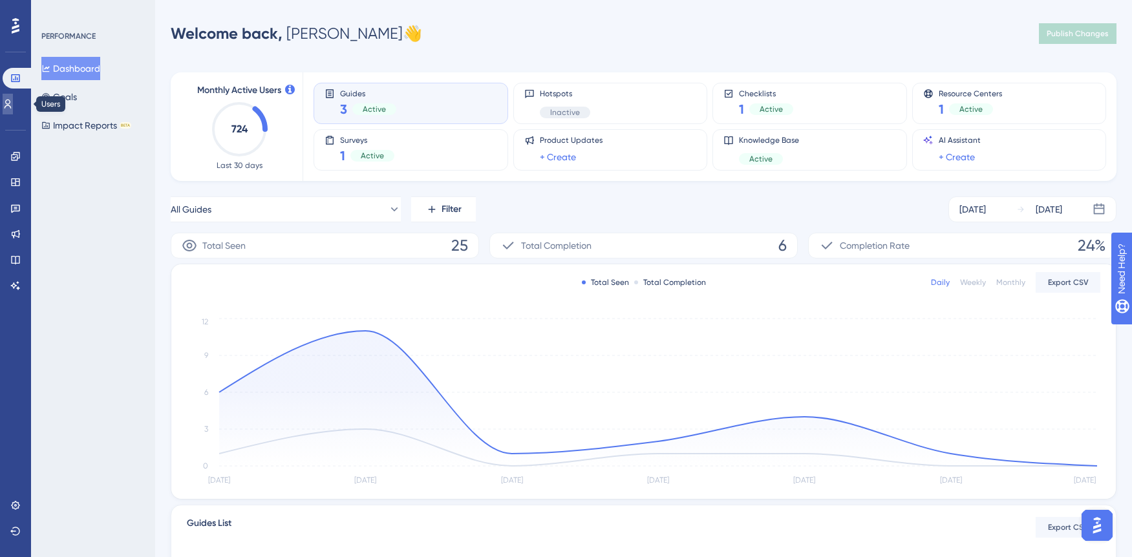
click at [13, 110] on link at bounding box center [8, 104] width 10 height 21
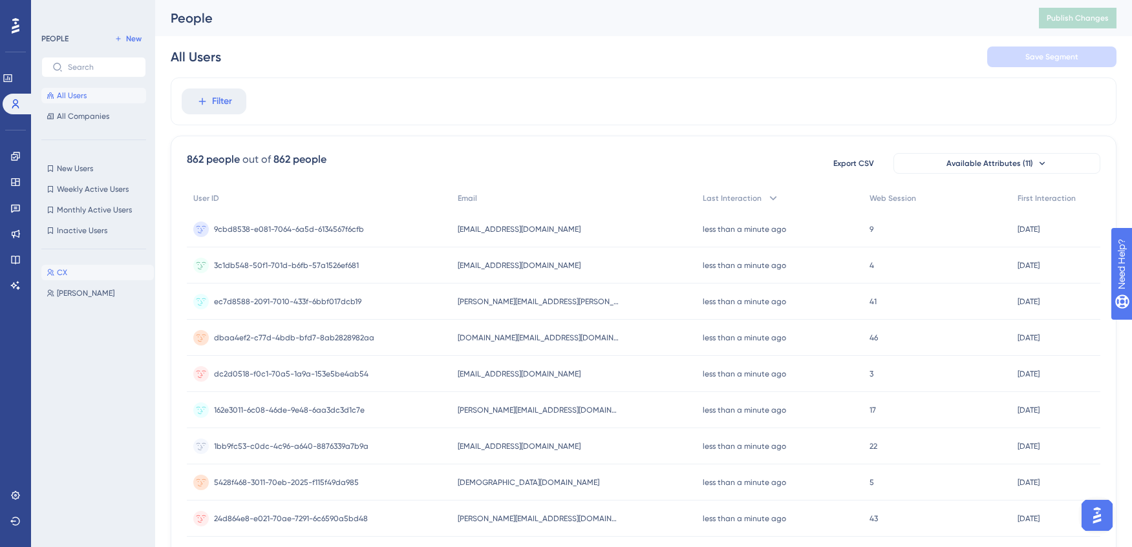
click at [60, 271] on span "CX" at bounding box center [62, 273] width 10 height 10
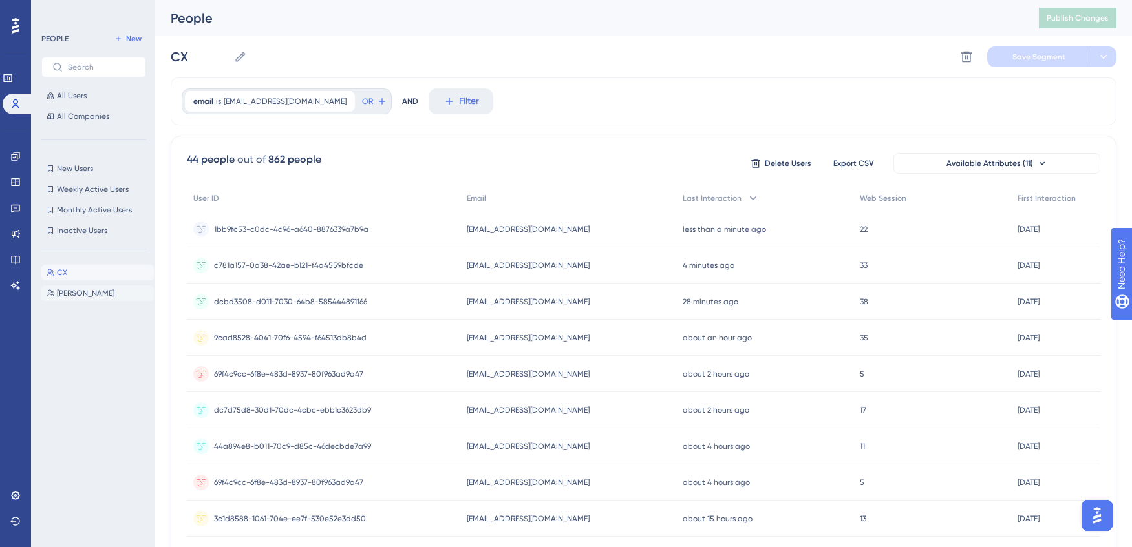
click at [100, 289] on span "Janet Patterson" at bounding box center [86, 293] width 58 height 10
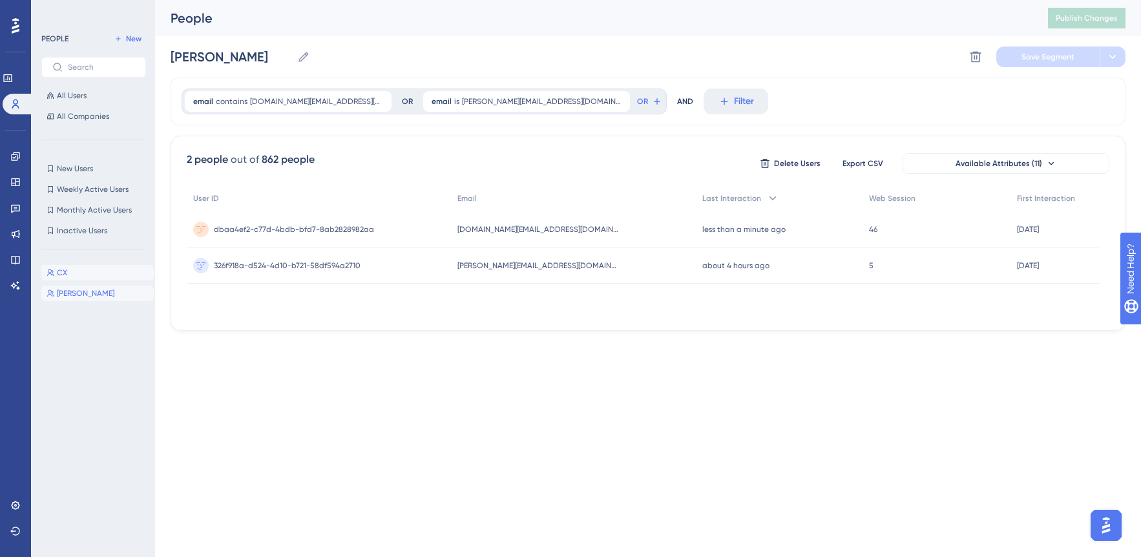
click at [65, 269] on span "CX" at bounding box center [62, 273] width 10 height 10
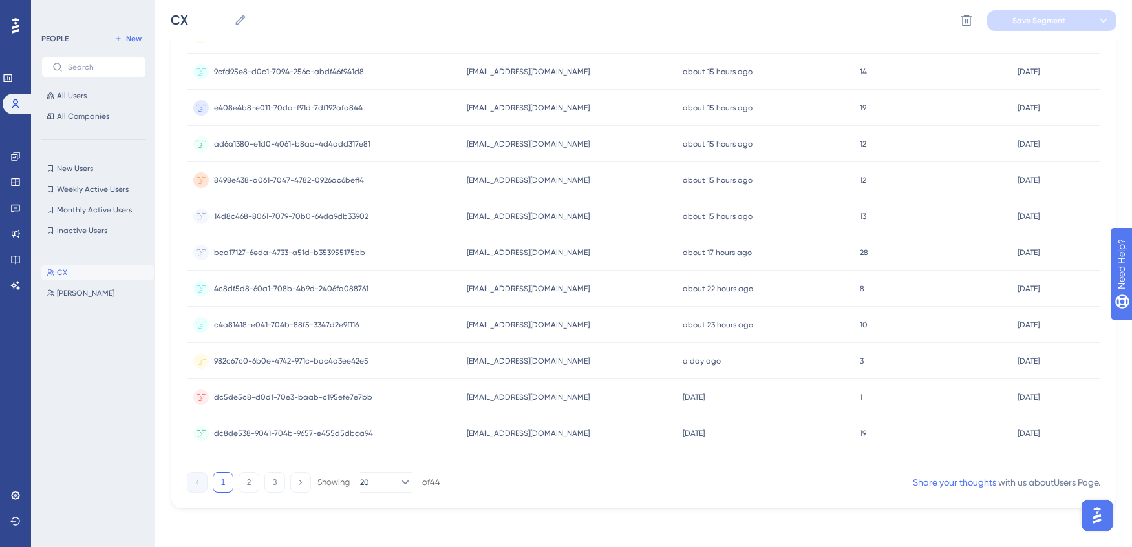
scroll to position [492, 0]
click at [398, 485] on icon at bounding box center [404, 479] width 13 height 13
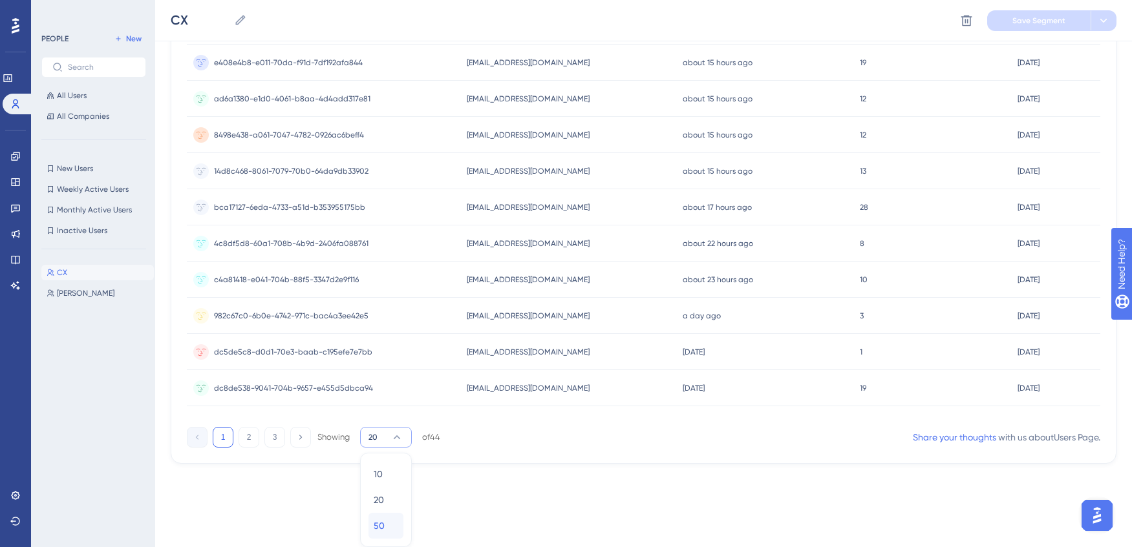
click at [384, 520] on div "50 50" at bounding box center [386, 526] width 25 height 26
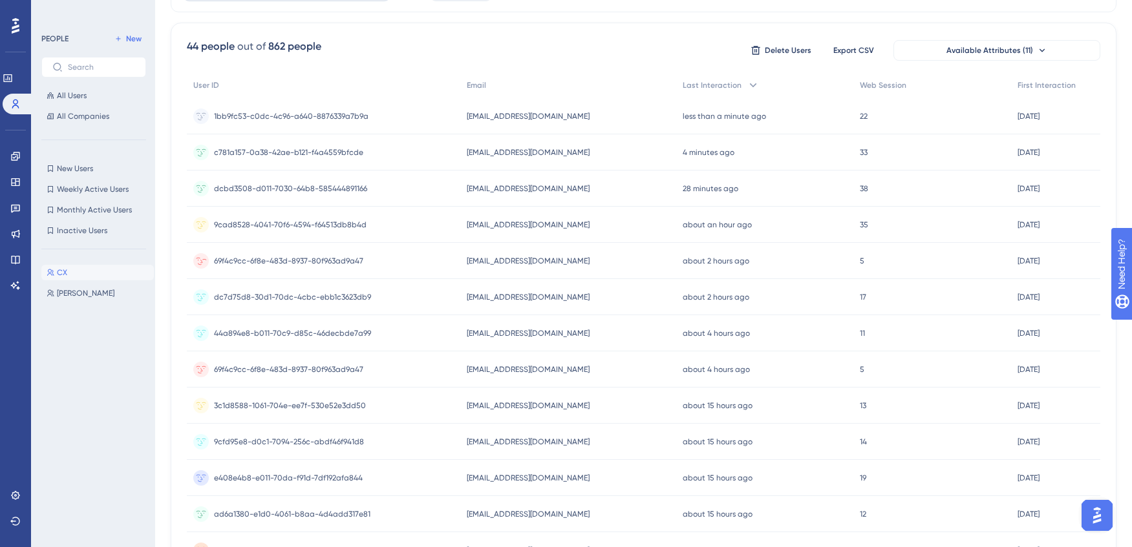
scroll to position [0, 0]
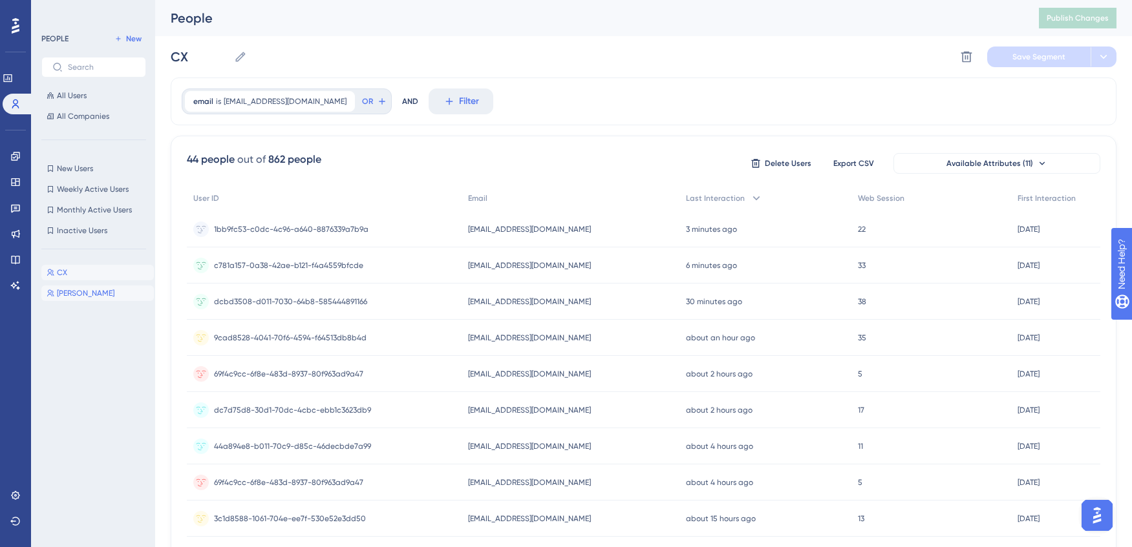
click at [92, 297] on span "Janet Patterson" at bounding box center [86, 293] width 58 height 10
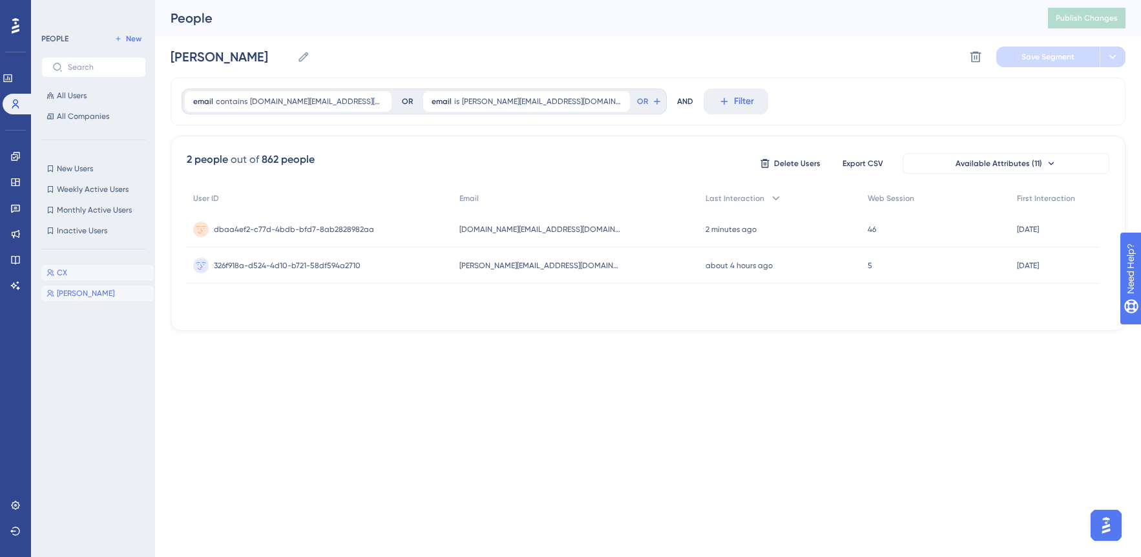
click at [101, 274] on button "CX CX" at bounding box center [97, 273] width 112 height 16
type input "CX"
